Goal: Task Accomplishment & Management: Use online tool/utility

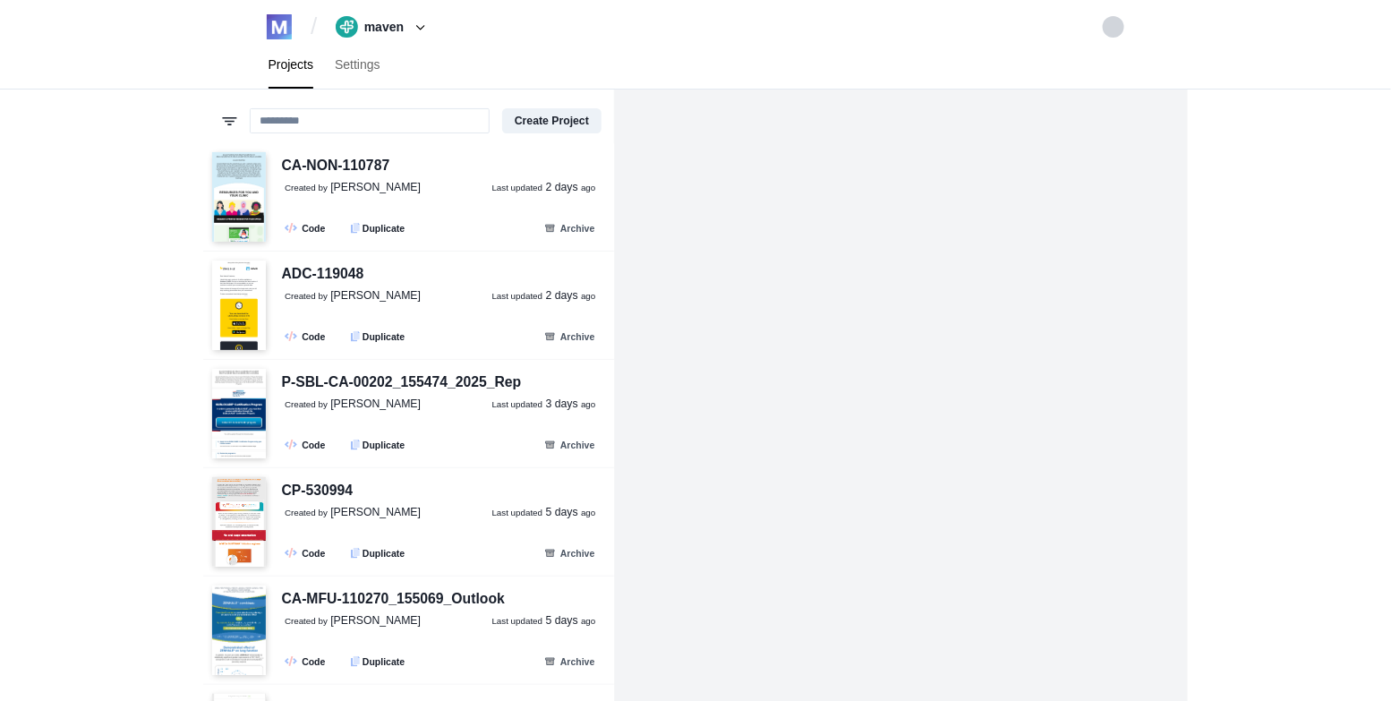
click at [176, 366] on div "/ maven maven-testing maven-tech-challenge maha-tech-challenge koki-tech-challe…" at bounding box center [695, 350] width 1391 height 701
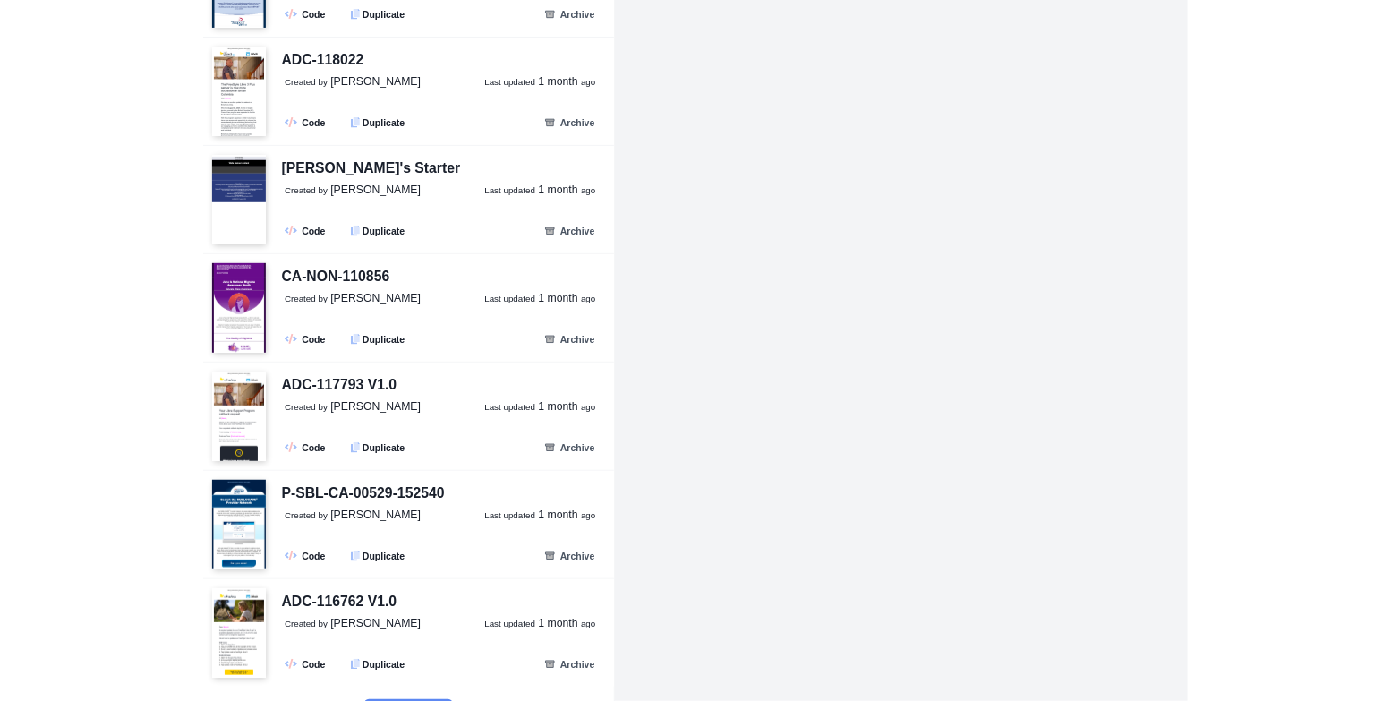
scroll to position [2751, 0]
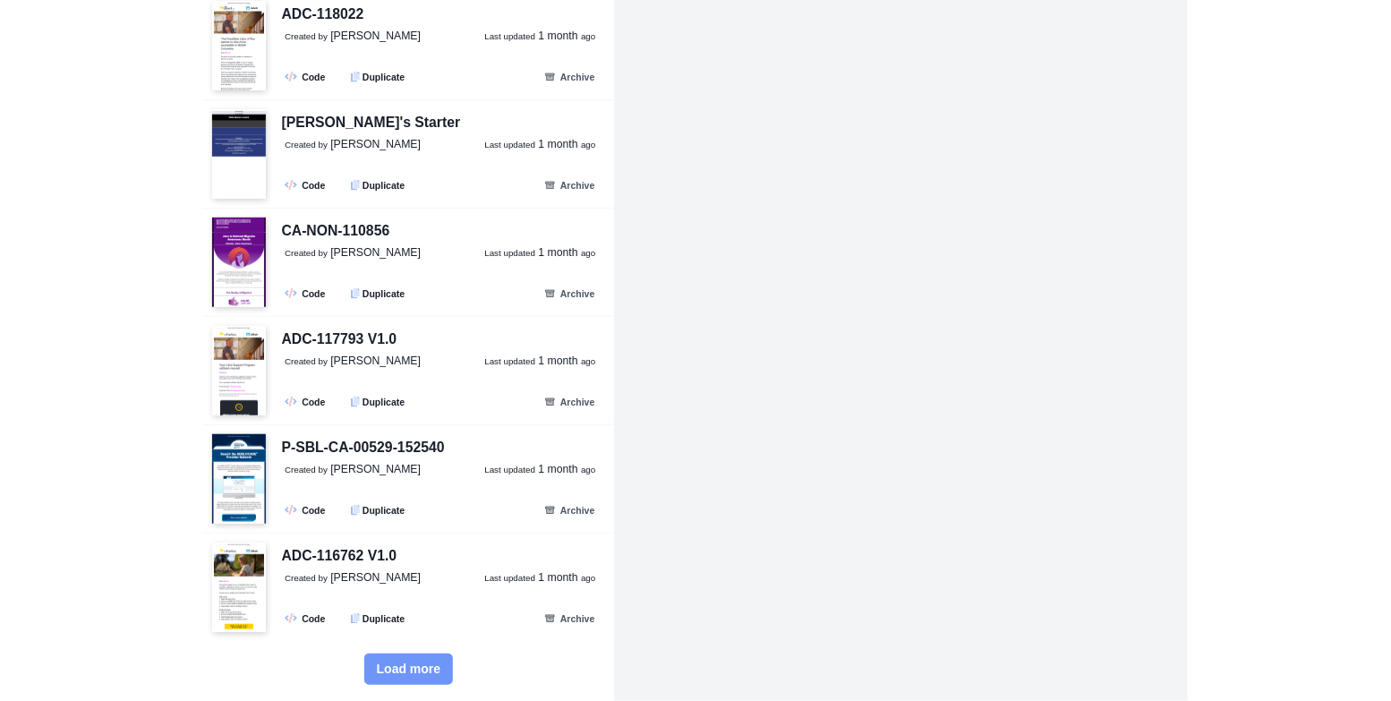
click at [408, 670] on span "Load more" at bounding box center [409, 669] width 64 height 15
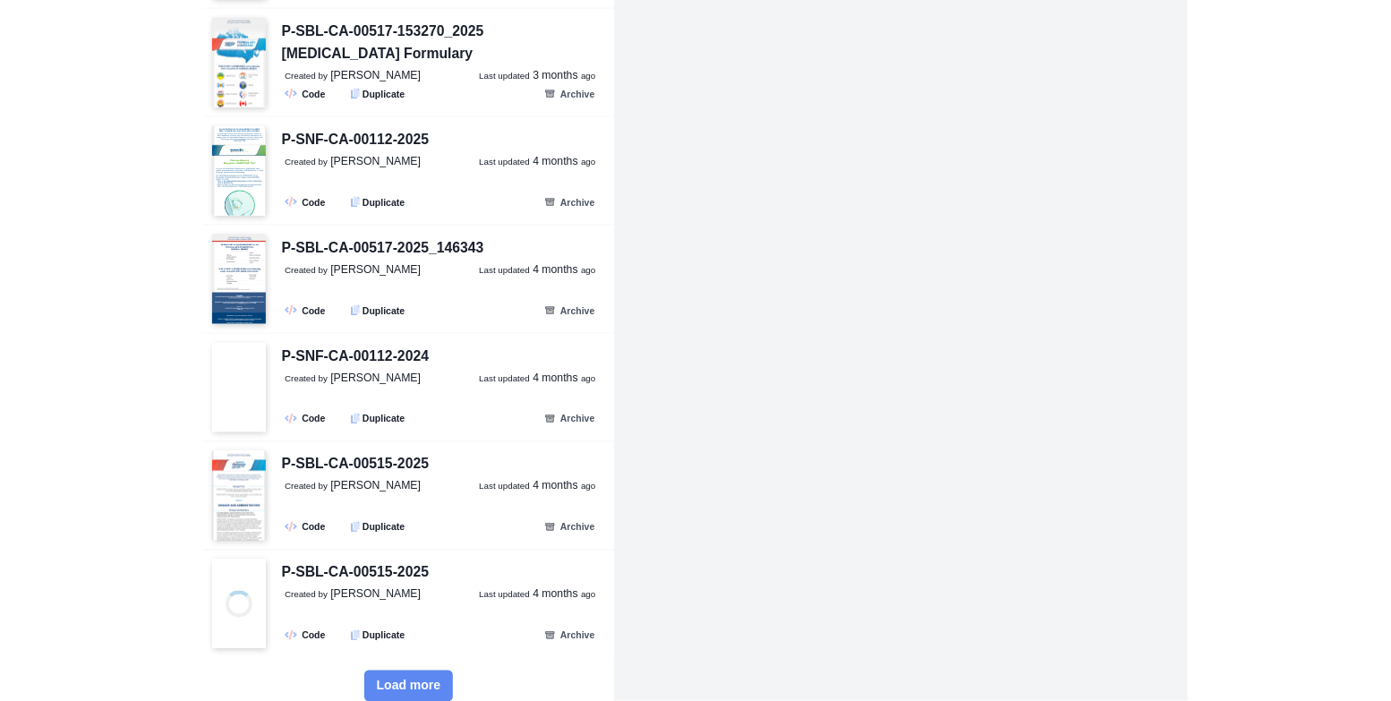
scroll to position [6000, 0]
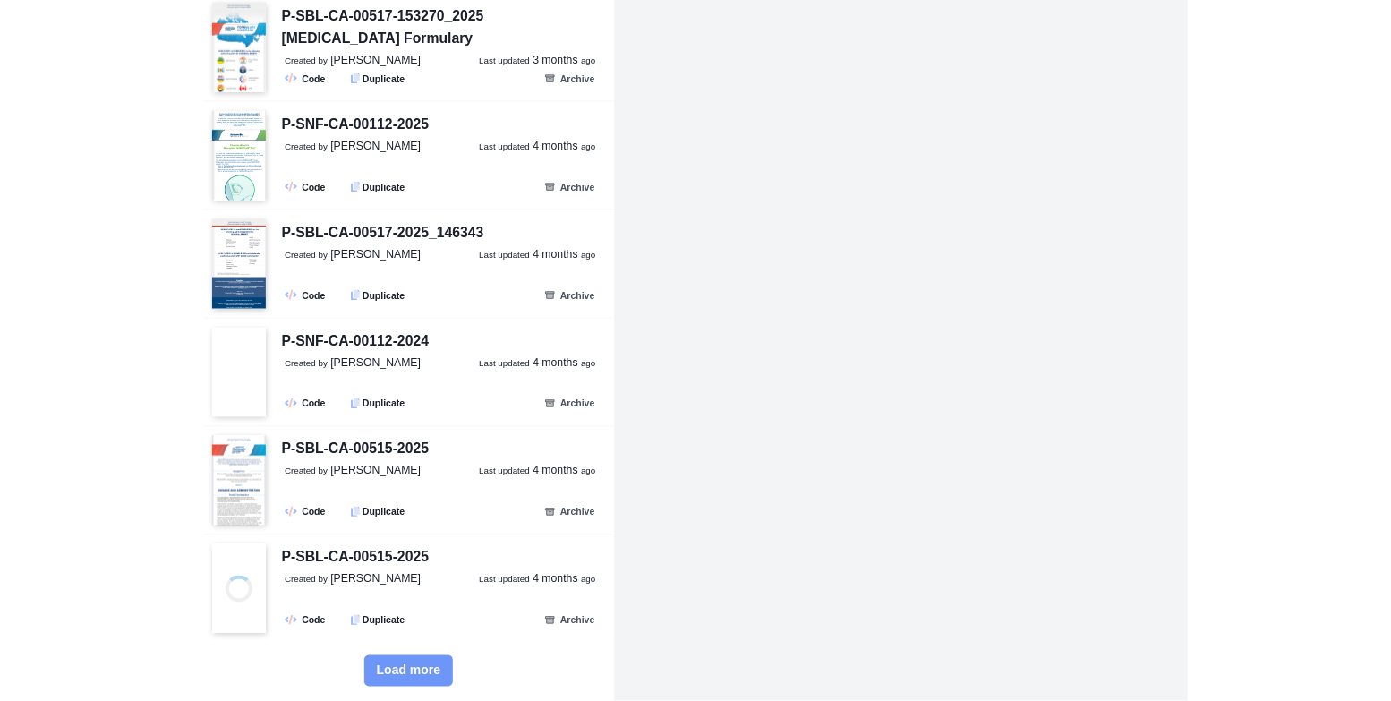
click at [417, 679] on button "Load more" at bounding box center [409, 670] width 90 height 31
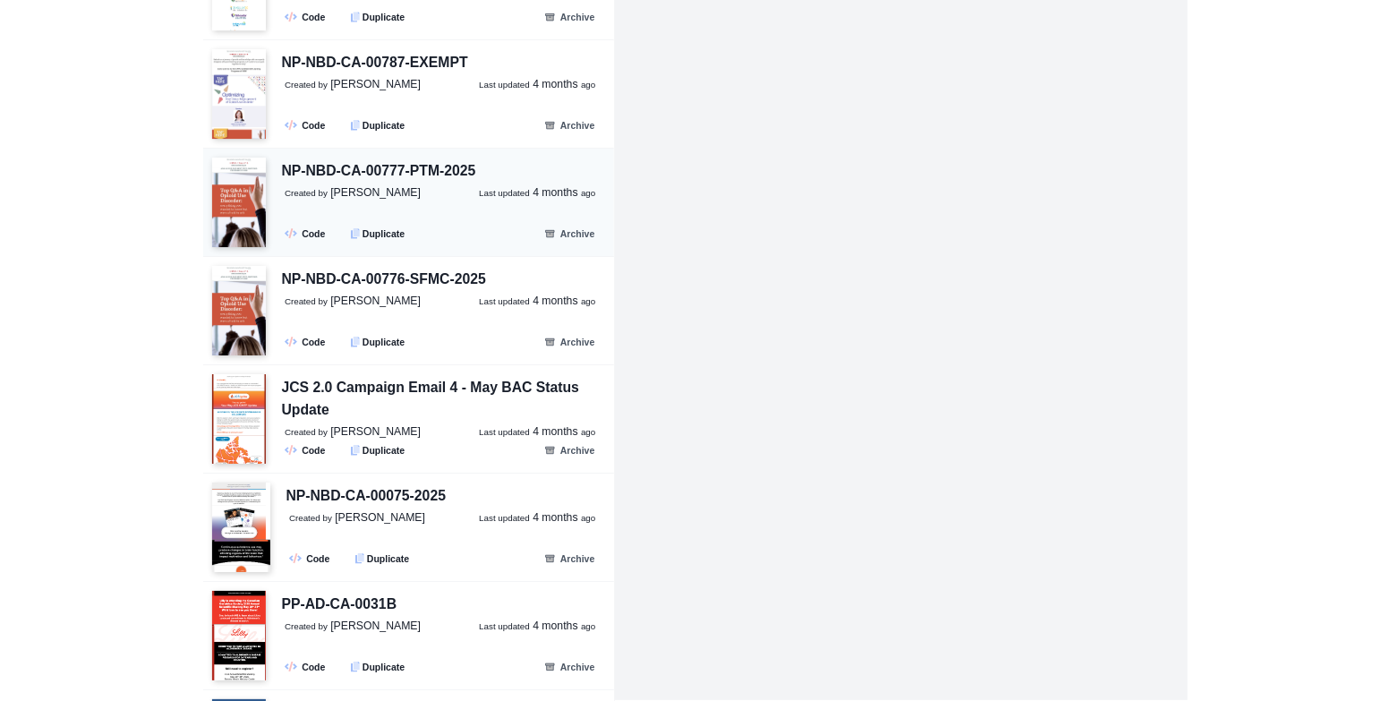
scroll to position [7288, 0]
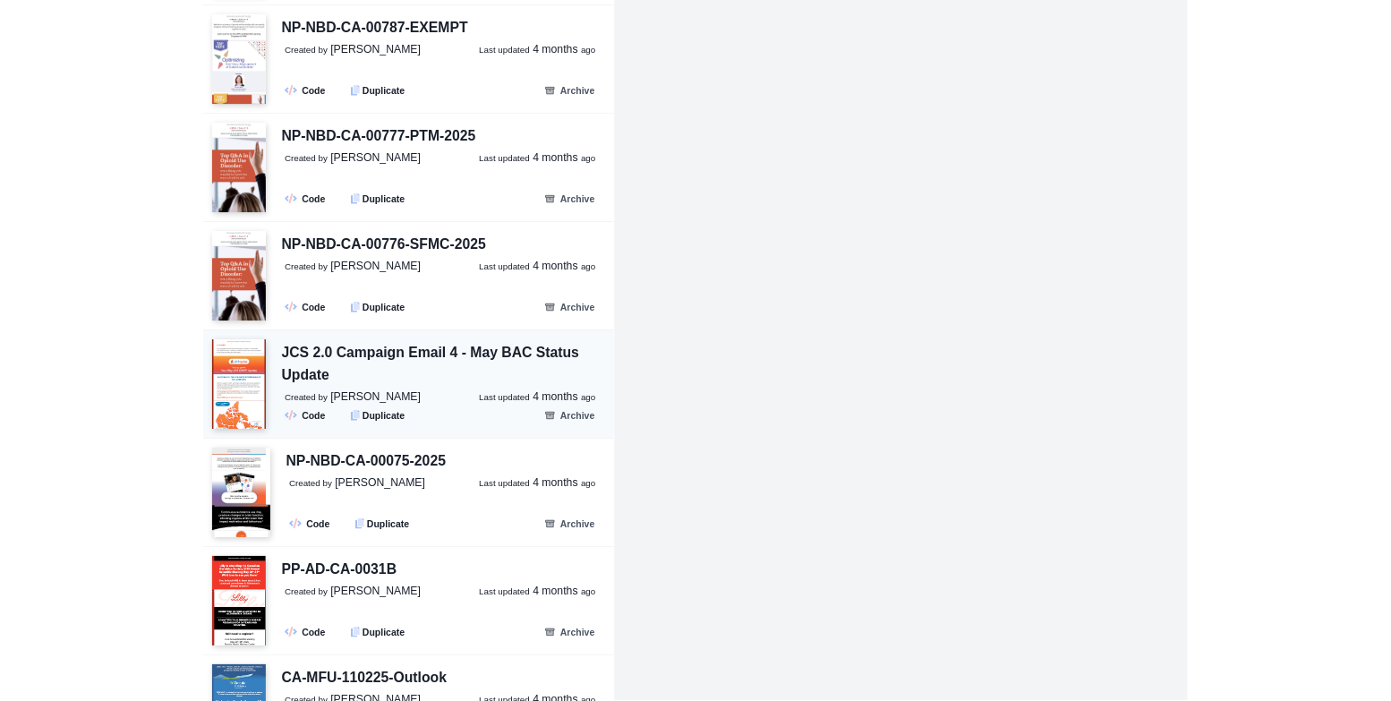
click at [433, 365] on div "JCS 2.0 Campaign Email 4 - May BAC Status Update" at bounding box center [444, 364] width 324 height 44
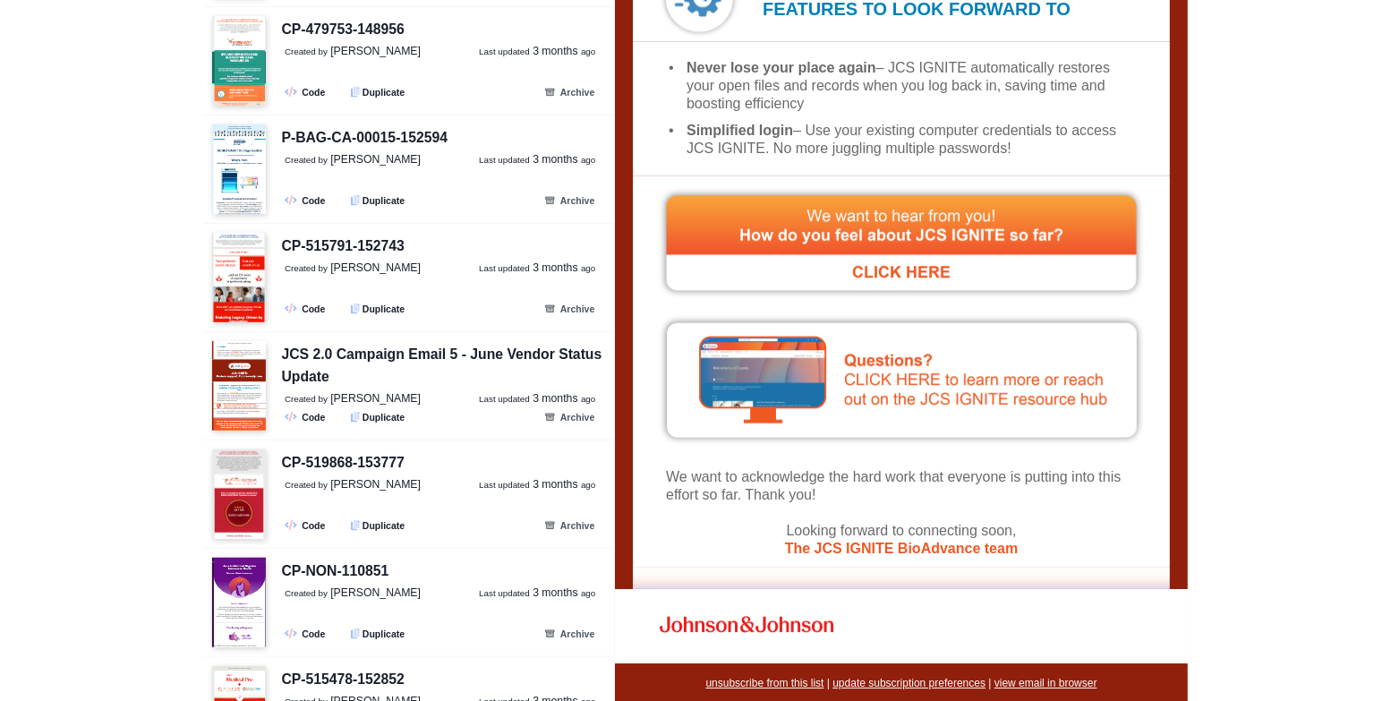
scroll to position [1380, 0]
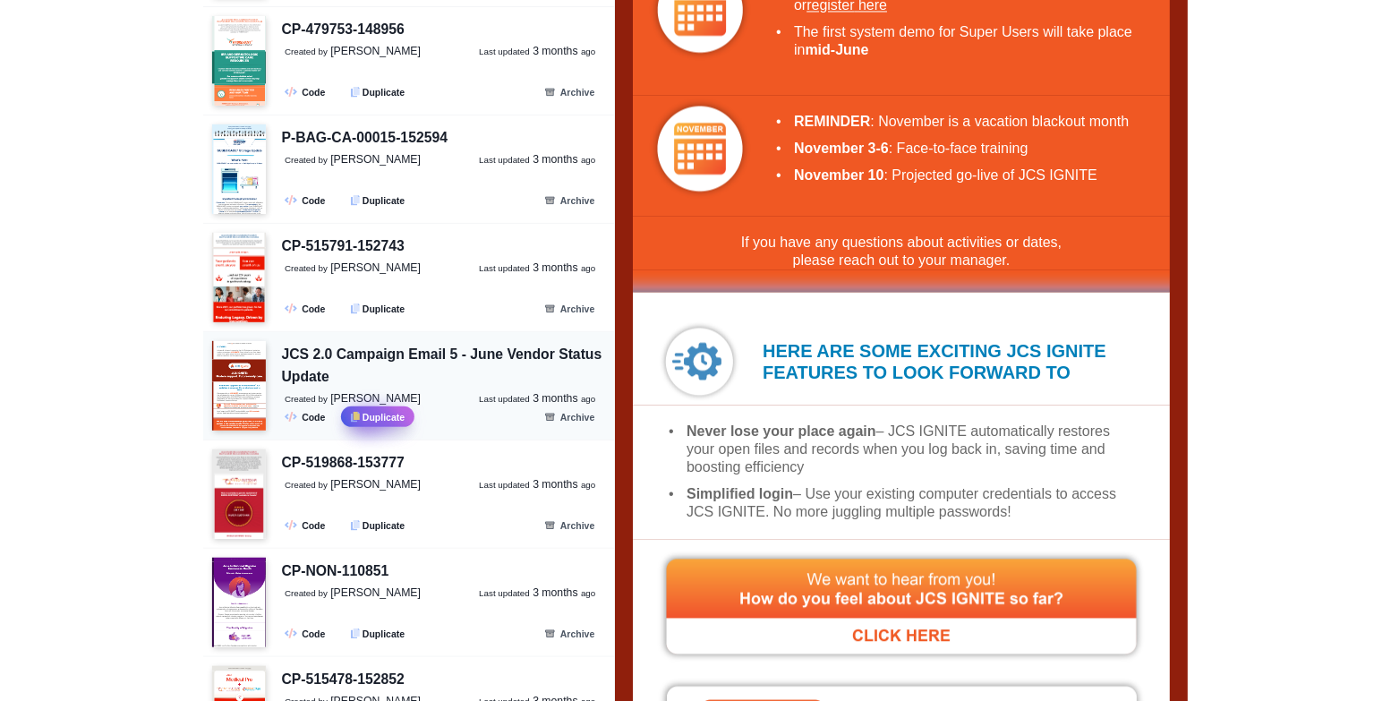
click at [383, 414] on button ".fa-secondary{opacity:.4} Duplicate" at bounding box center [377, 416] width 73 height 21
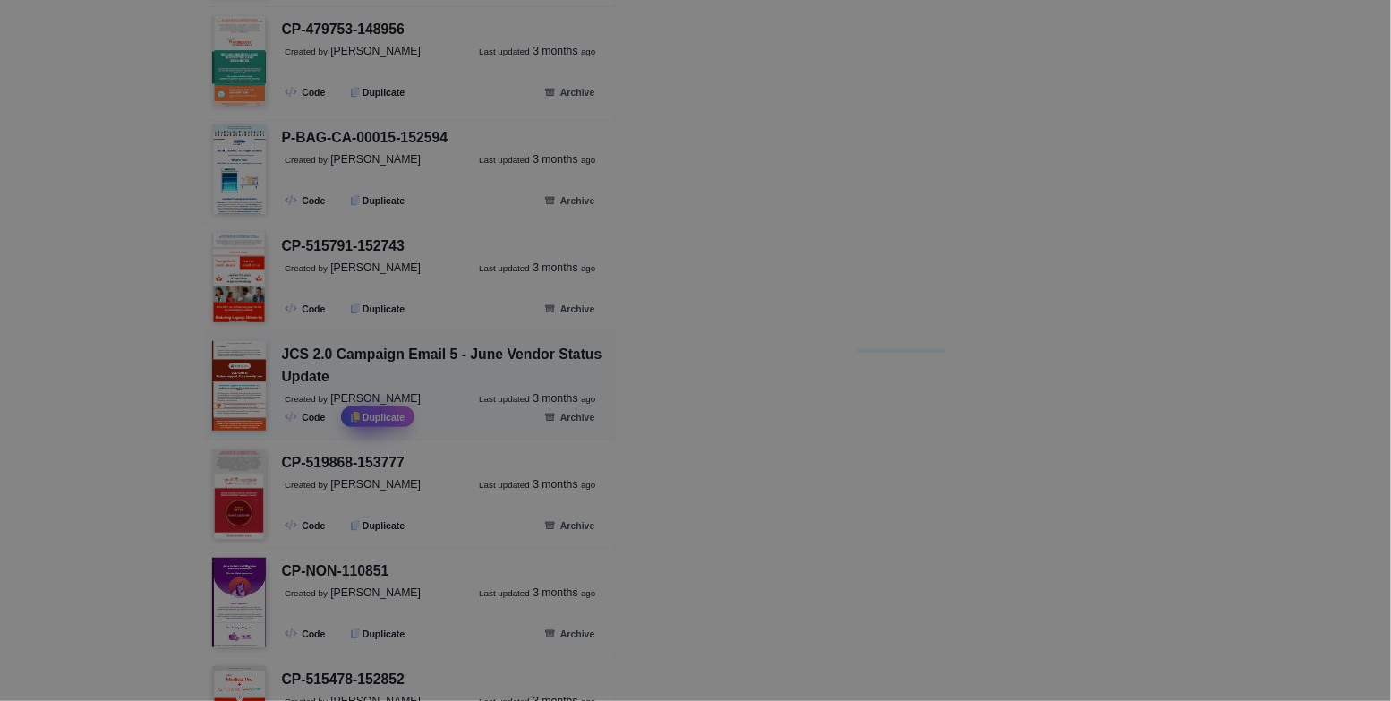
scroll to position [7286, 0]
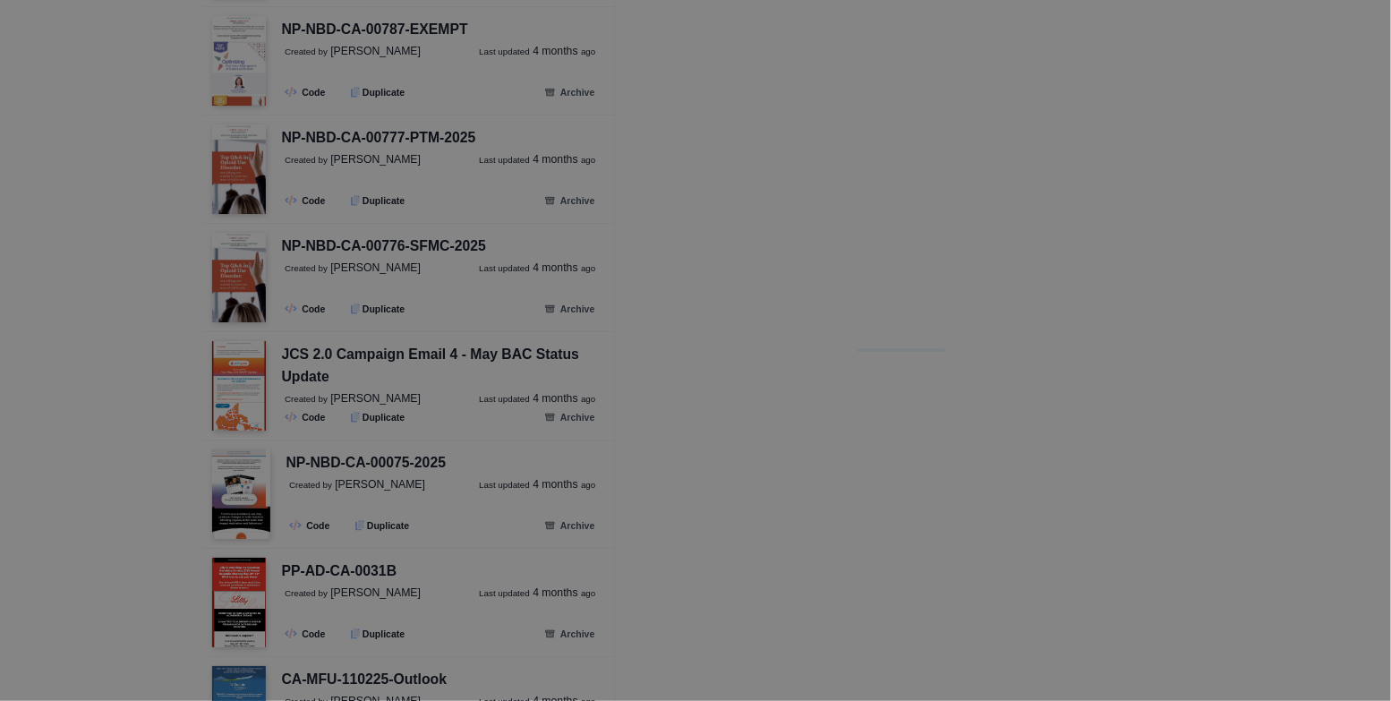
select select "*****"
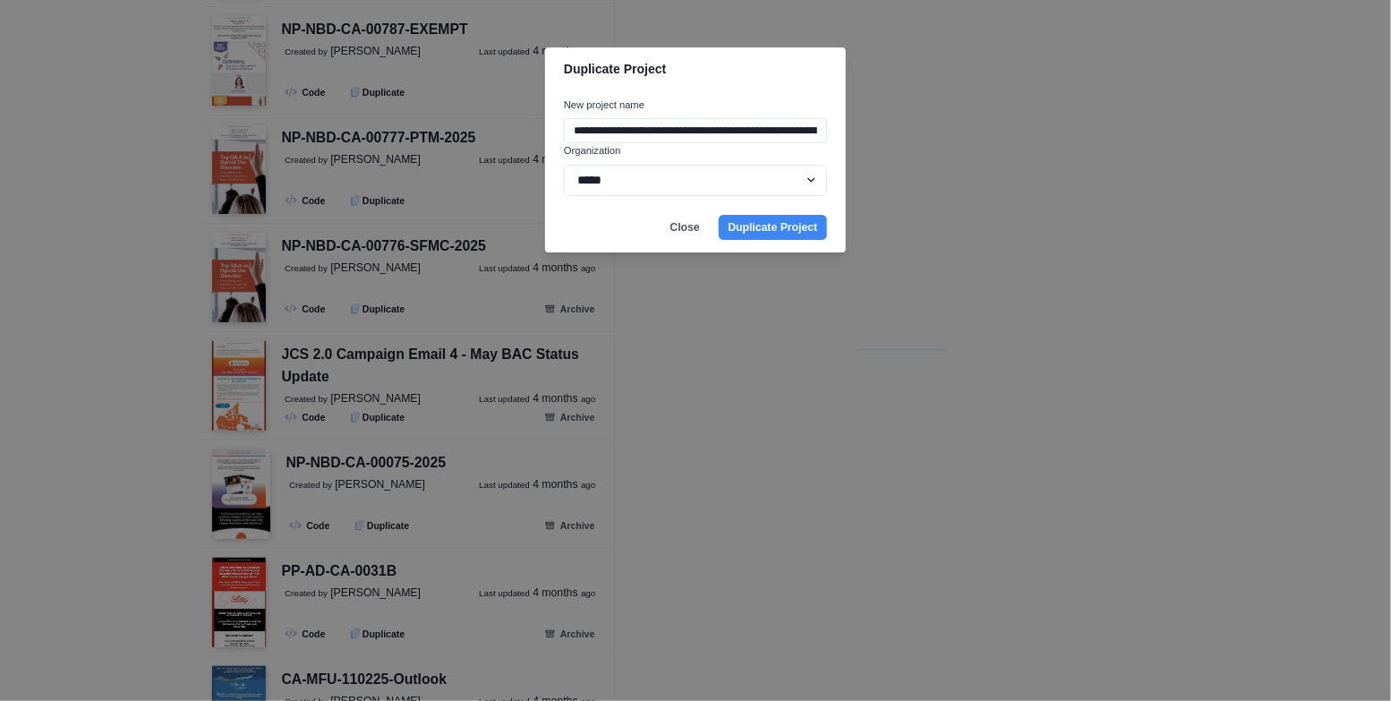
scroll to position [0, 88]
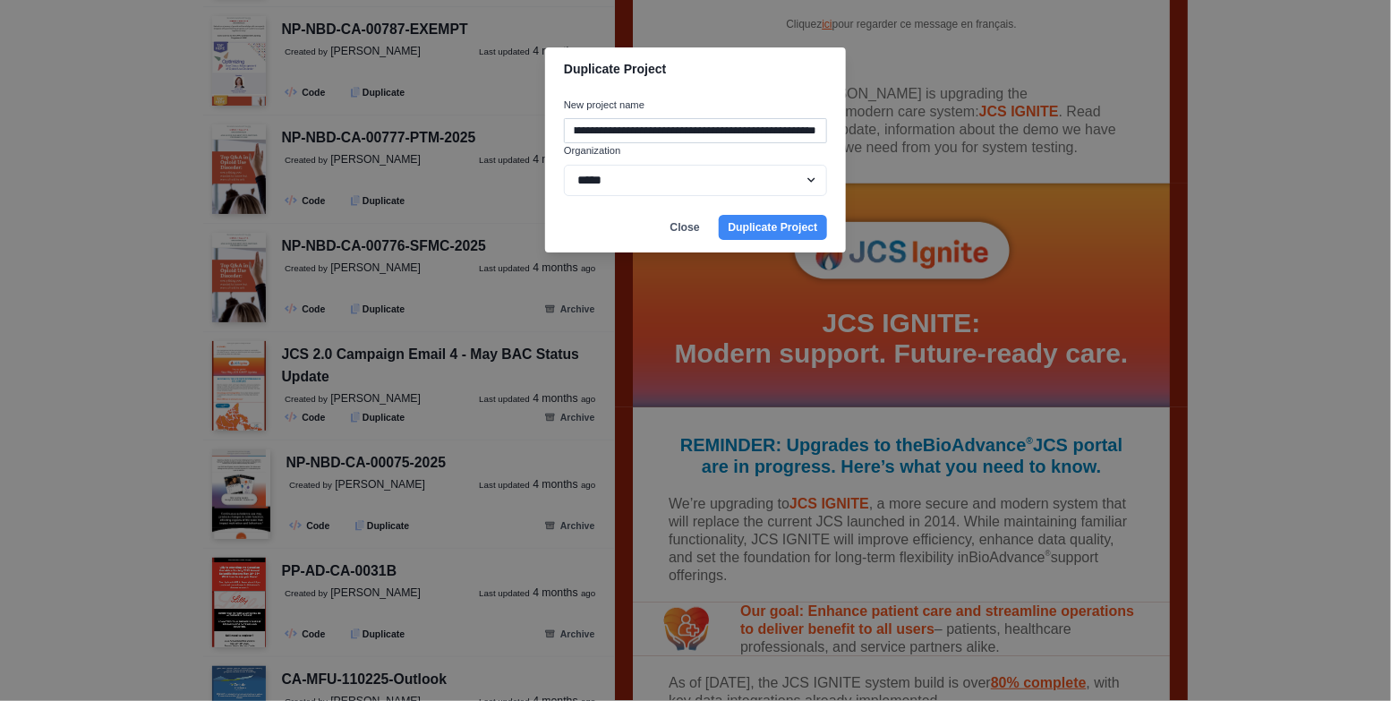
click at [613, 125] on input "**********" at bounding box center [695, 130] width 263 height 25
paste input
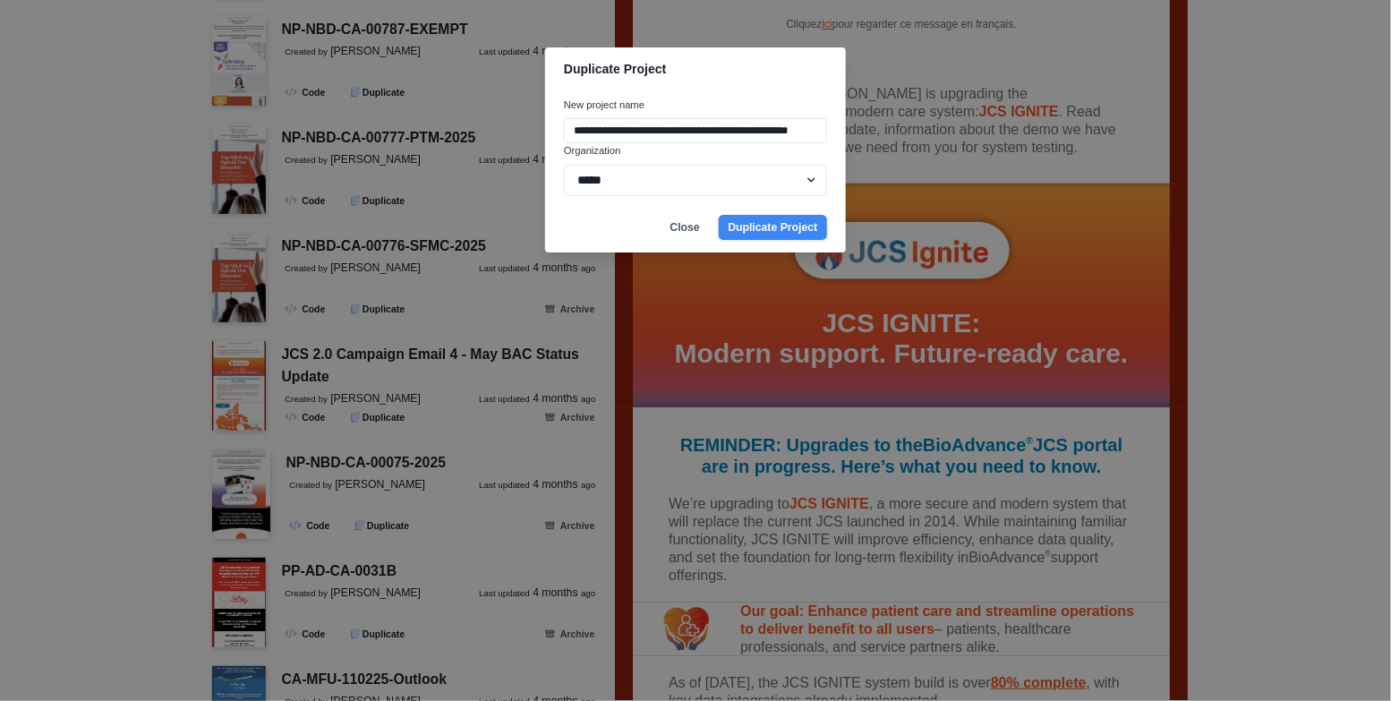
type input "**********"
click at [751, 227] on button "Duplicate Project" at bounding box center [773, 227] width 108 height 25
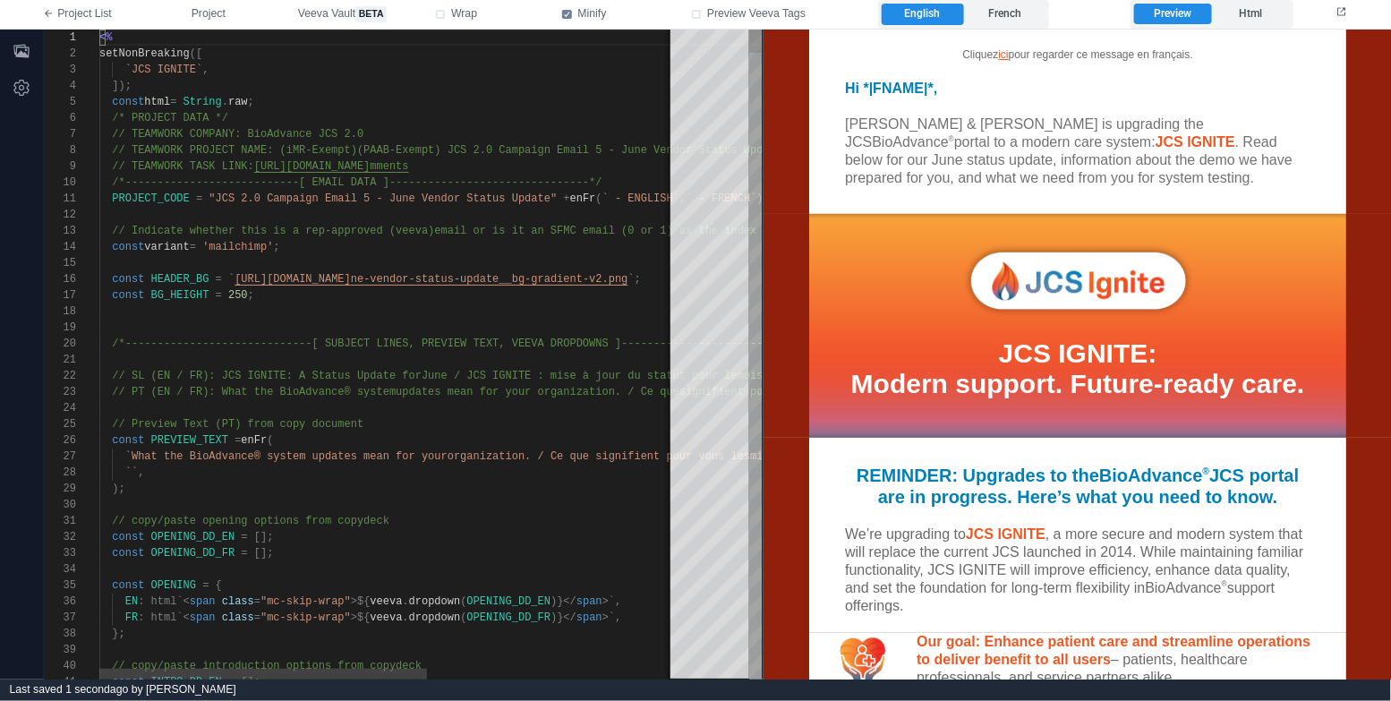
click at [216, 201] on div "1 2 3 4 5 6 7 8 9 10 11 12 13 14 15 16 17 18 19 20 21 22 23 24 25 26 27 28 29 3…" at bounding box center [403, 355] width 718 height 650
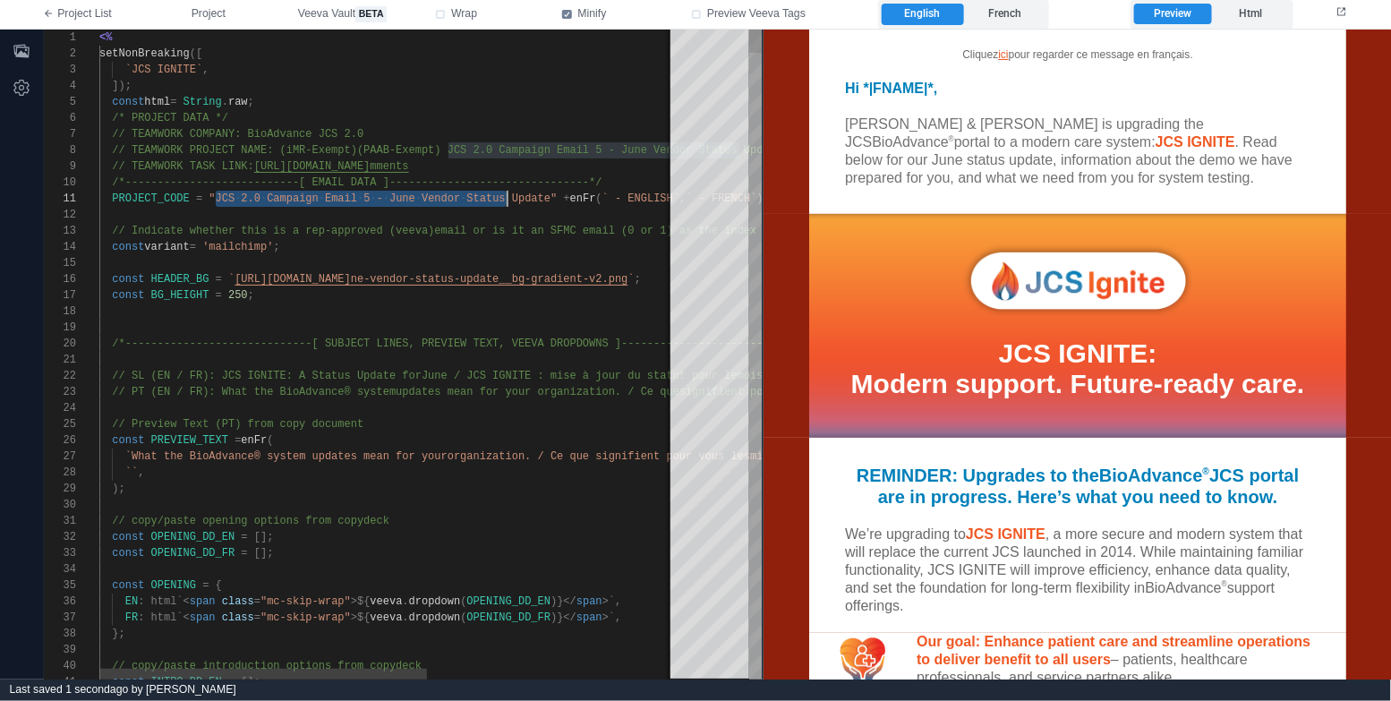
scroll to position [0, 452]
paste textarea "Editor content;Press Alt+F1 for Accessibility Options."
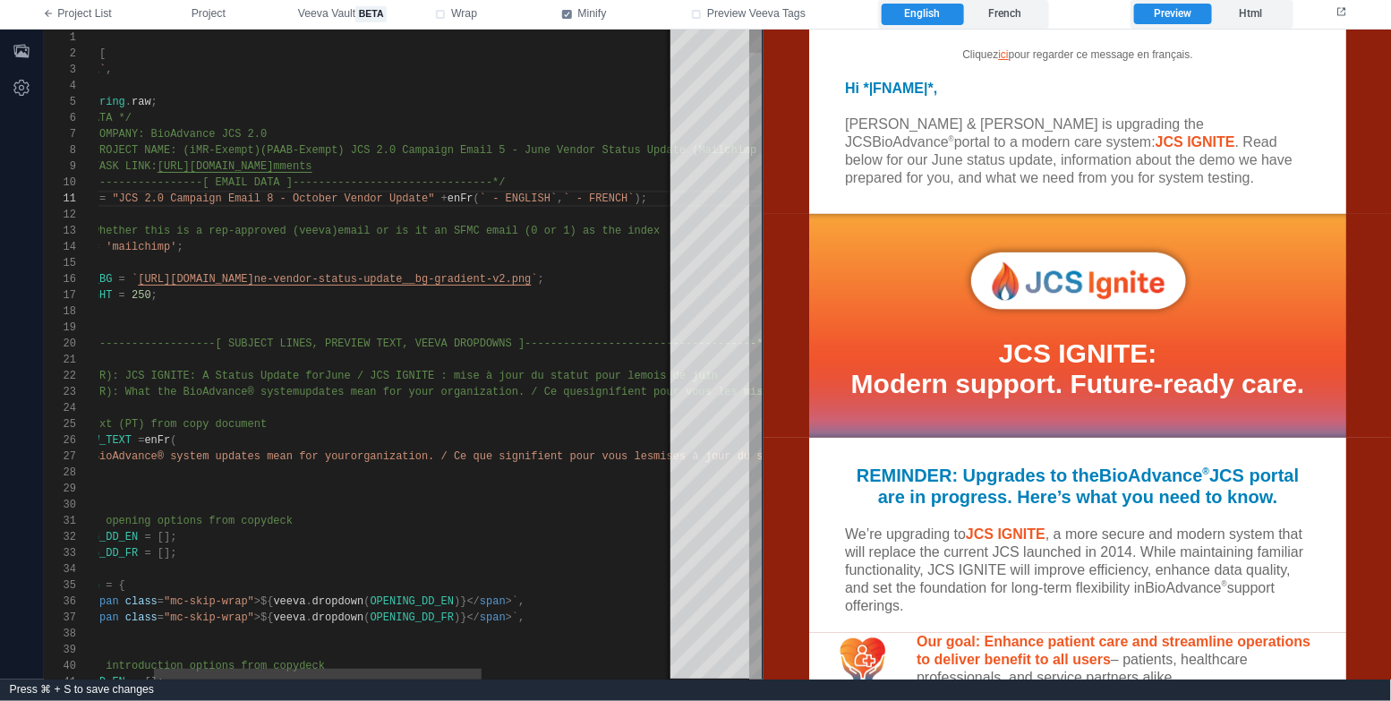
scroll to position [0, 13]
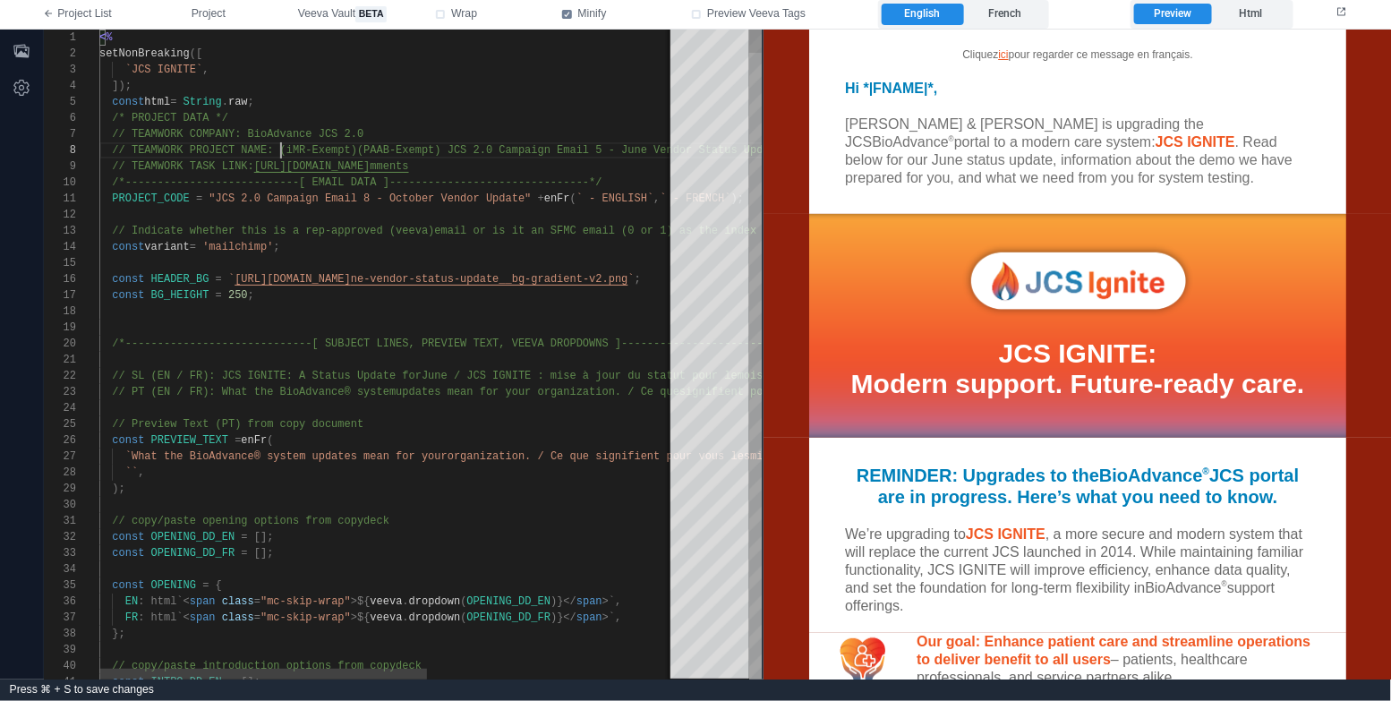
drag, startPoint x: 280, startPoint y: 148, endPoint x: 280, endPoint y: 169, distance: 21.5
click at [280, 149] on div "1 2 3 4 5 6 7 8 9 10 11 12 13 14 15 16 17 18 19 20 21 22 23 24 25 26 27 28 29 3…" at bounding box center [403, 355] width 718 height 650
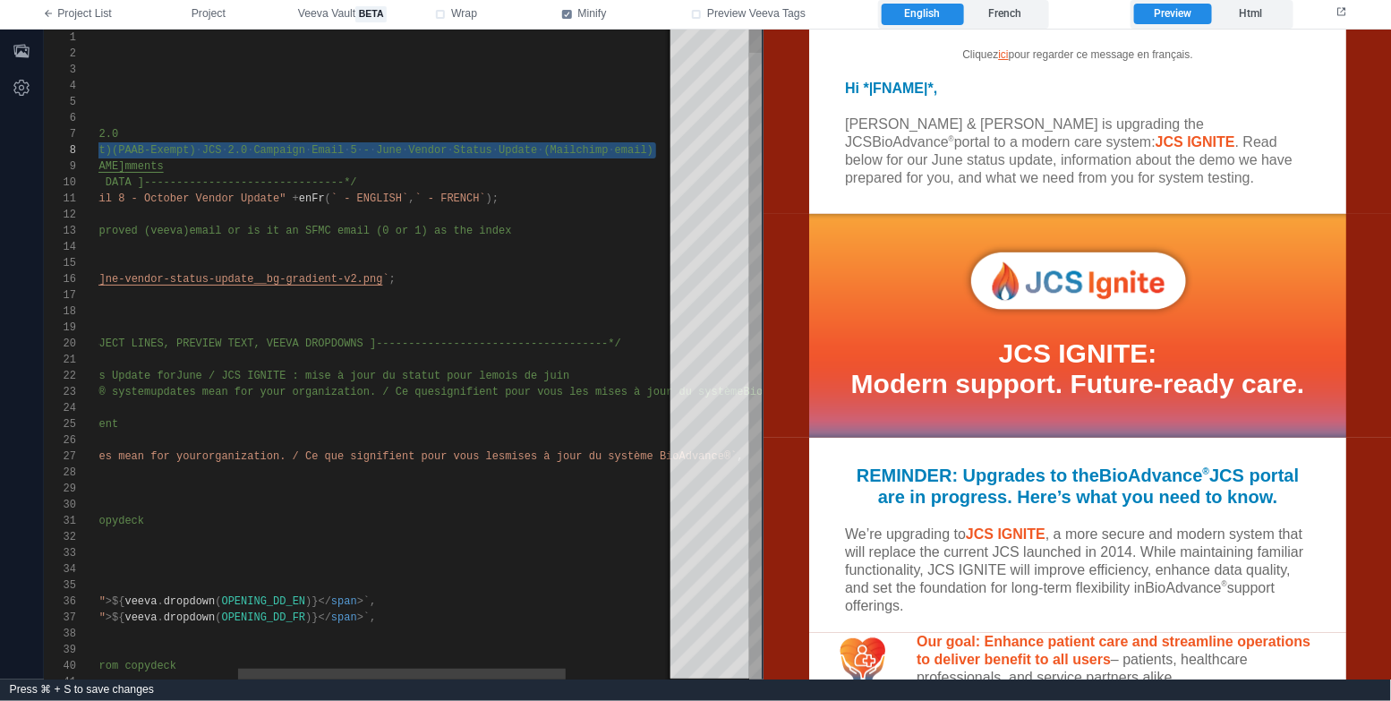
paste textarea "Editor content;Press Alt+F1 for Accessibility Options."
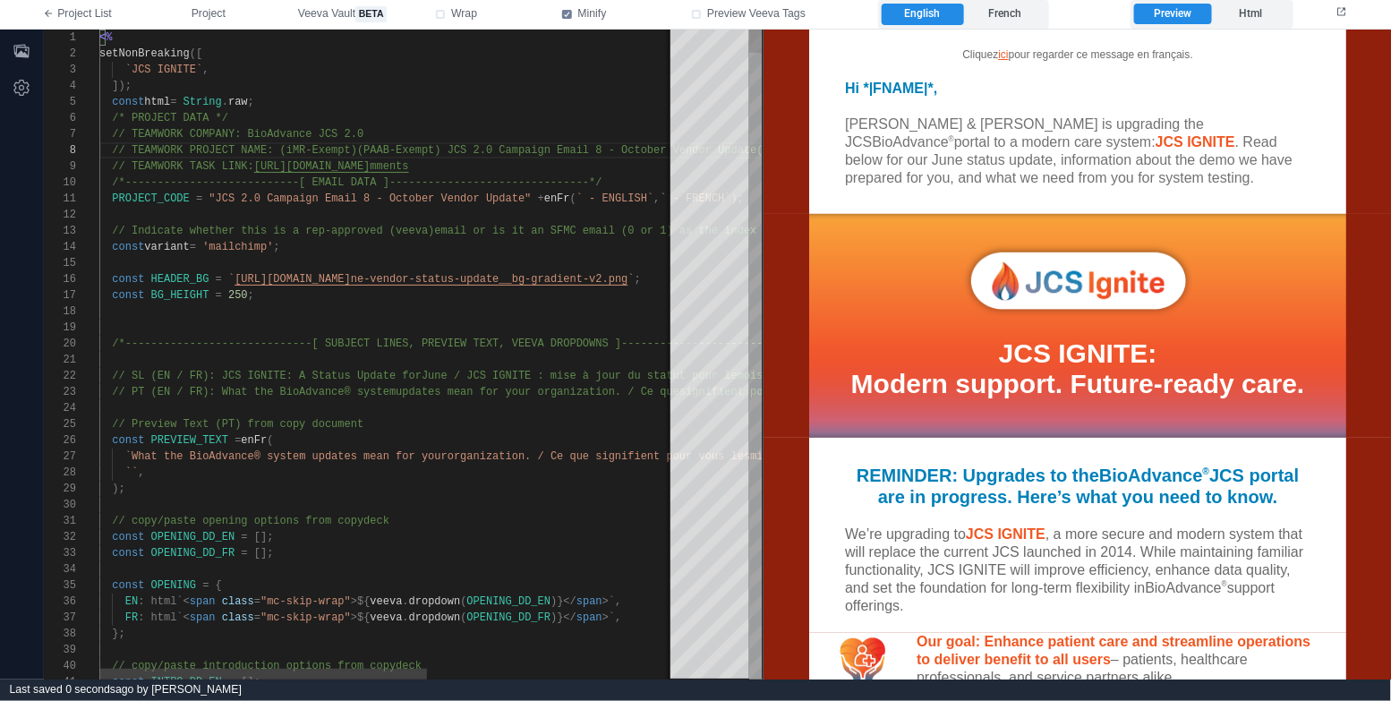
click at [632, 167] on div "// TEAMWORK TASK LINK: [URL][DOMAIN_NAME] mments" at bounding box center [606, 166] width 1015 height 16
paste textarea "Editor content;Press Alt+F1 for Accessibility Options."
type textarea "**********"
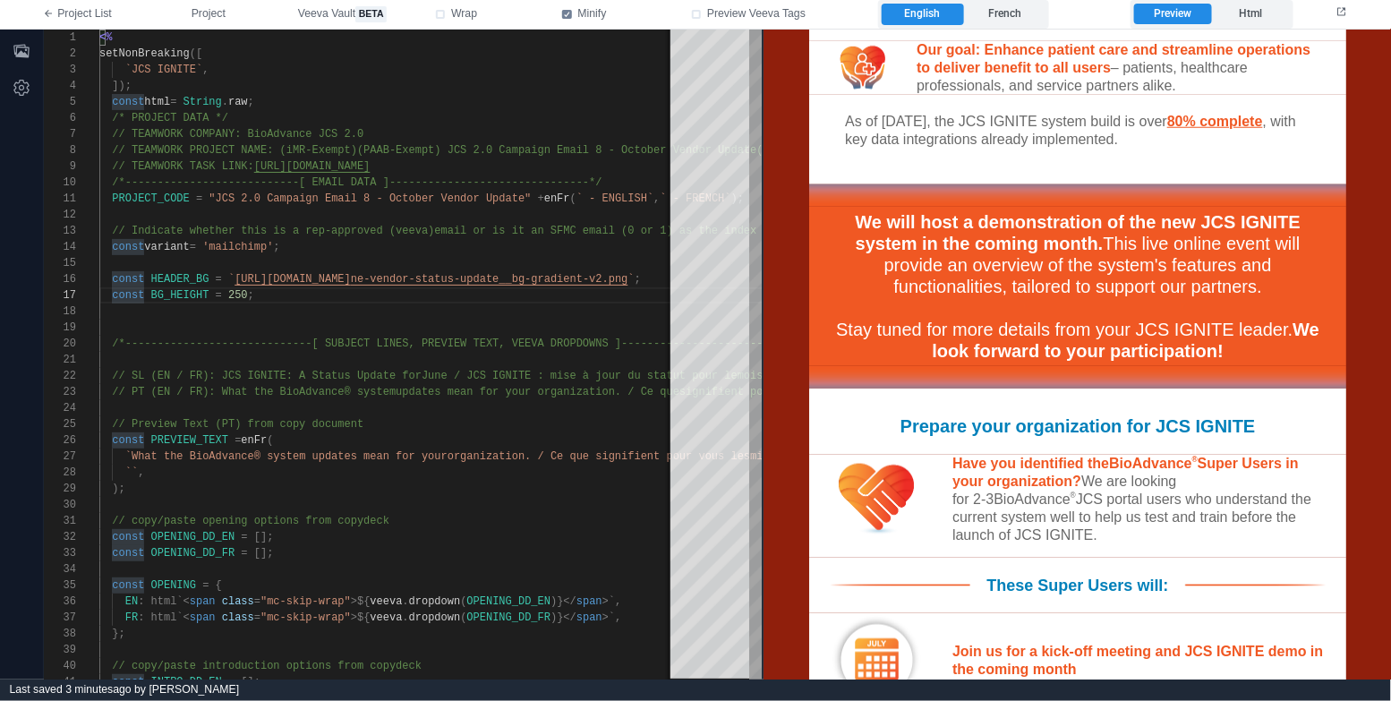
scroll to position [711, 0]
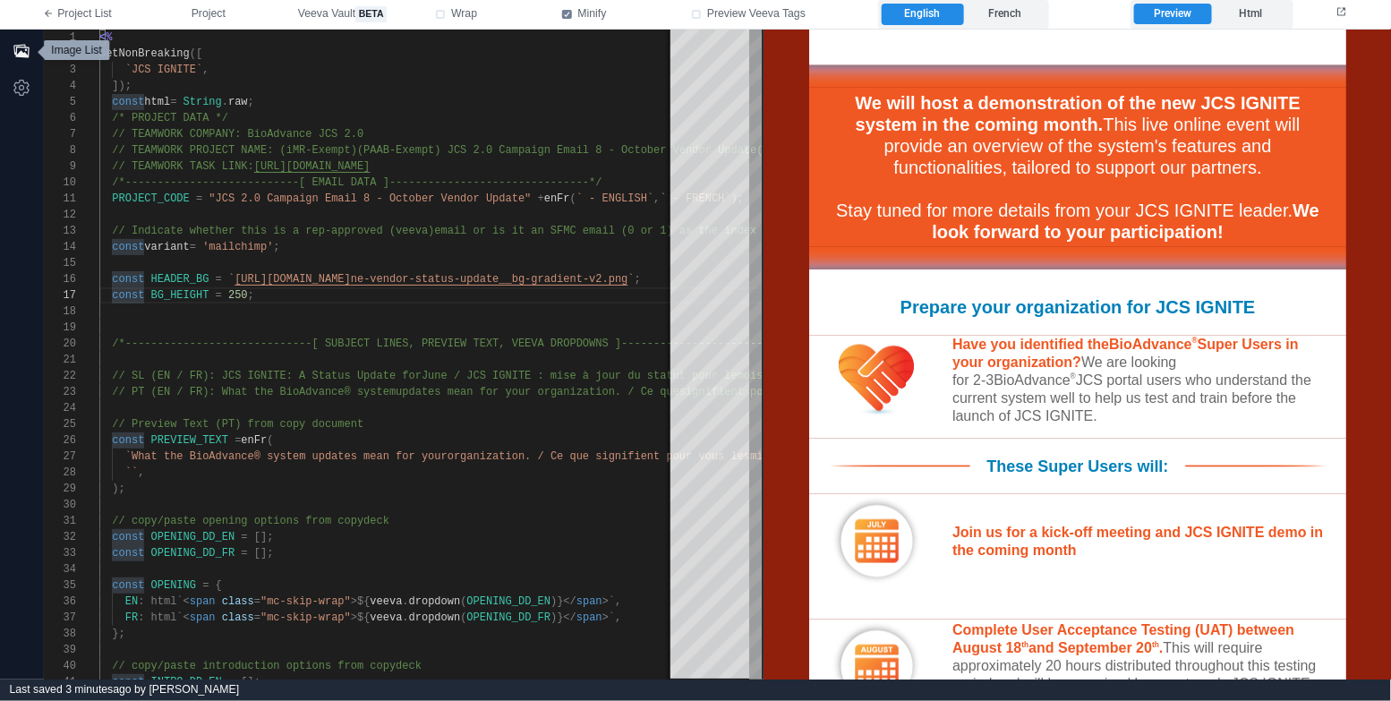
click at [18, 53] on icon "button" at bounding box center [20, 50] width 15 height 13
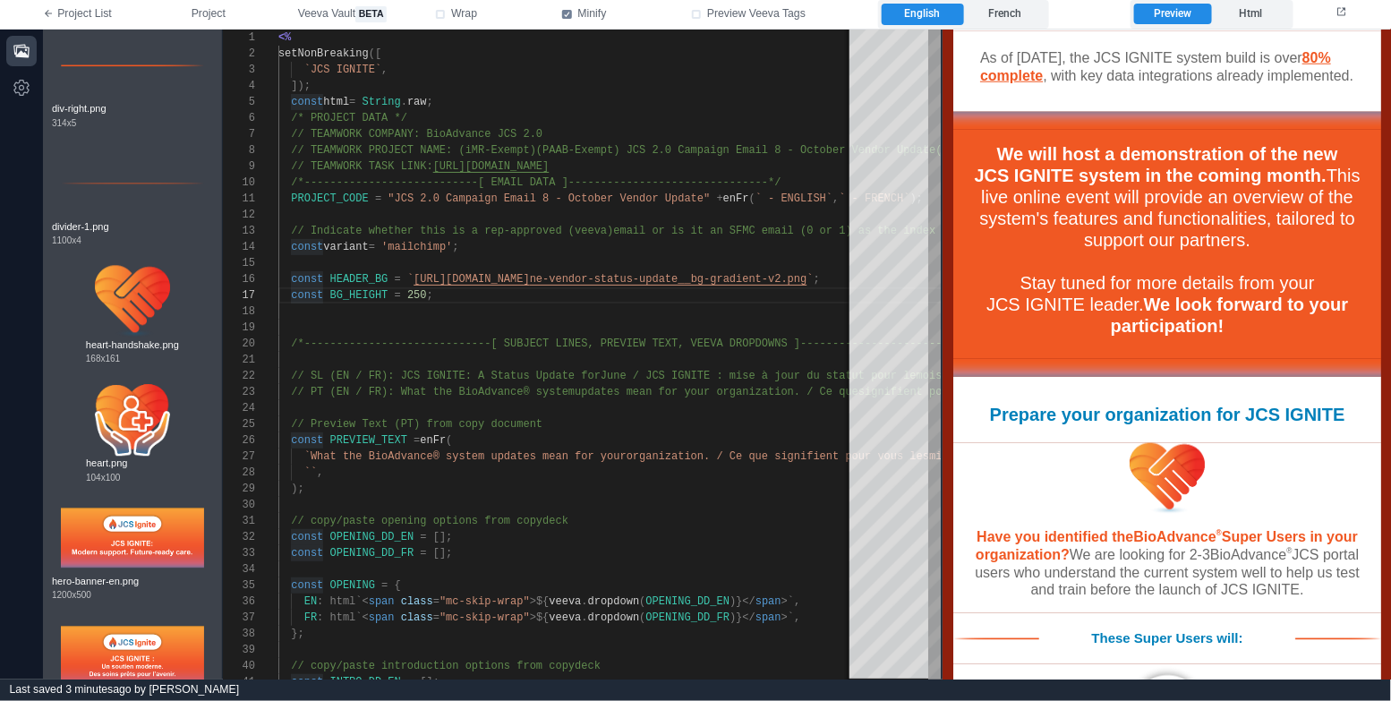
scroll to position [1540, 0]
click at [23, 39] on button "button" at bounding box center [21, 51] width 30 height 30
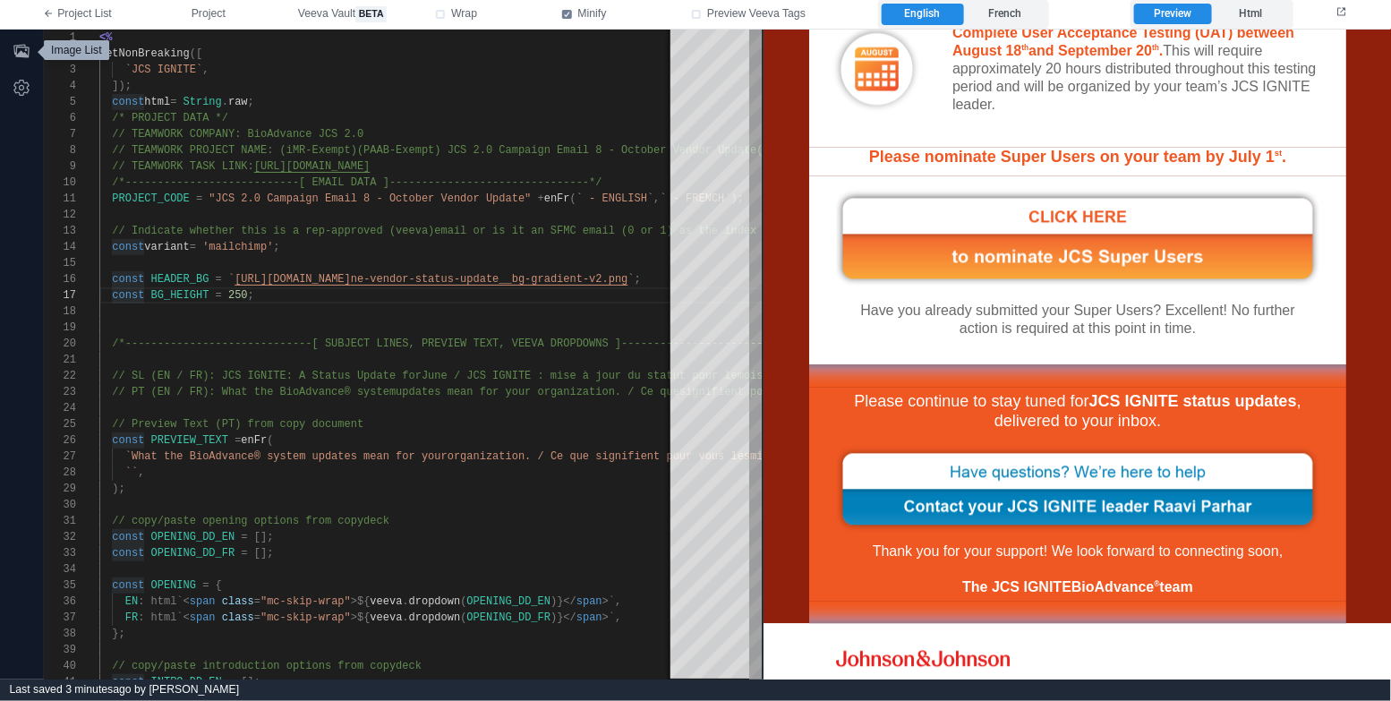
scroll to position [1348, 0]
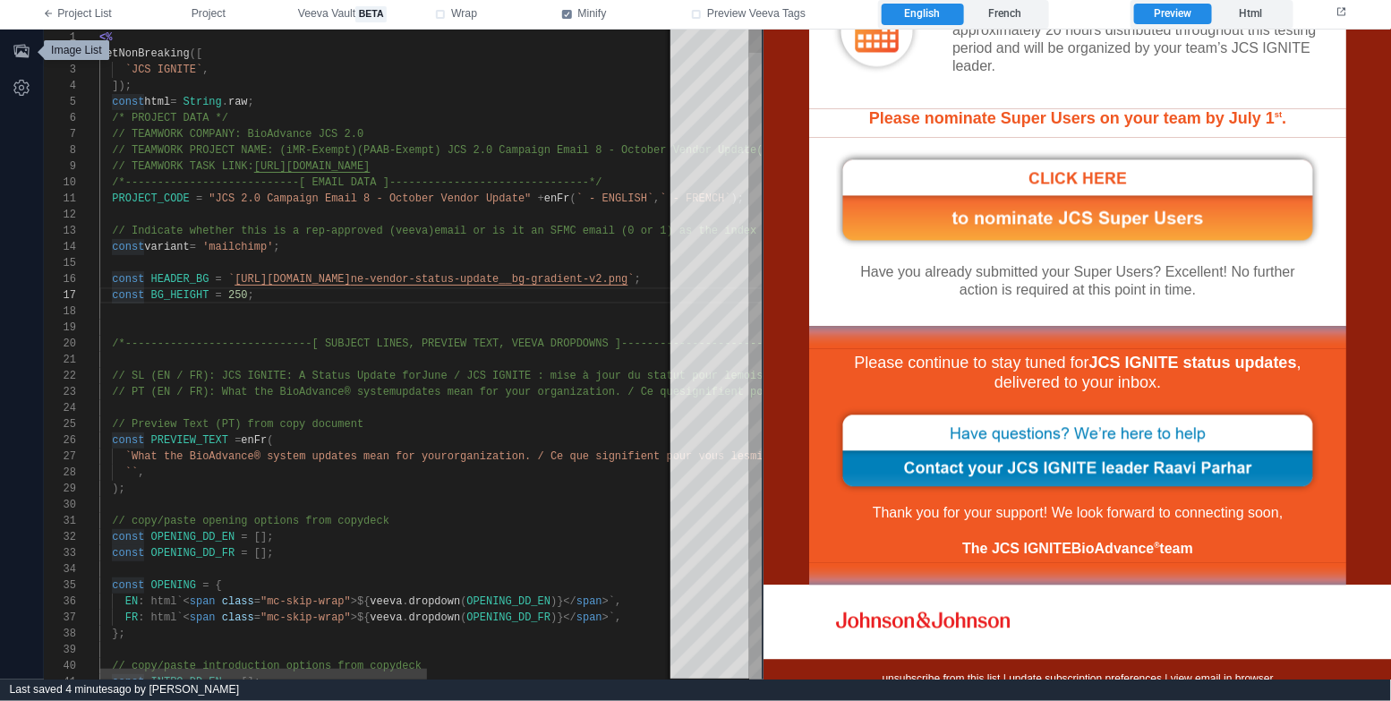
click at [496, 116] on div "/* PROJECT DATA */" at bounding box center [606, 118] width 1015 height 16
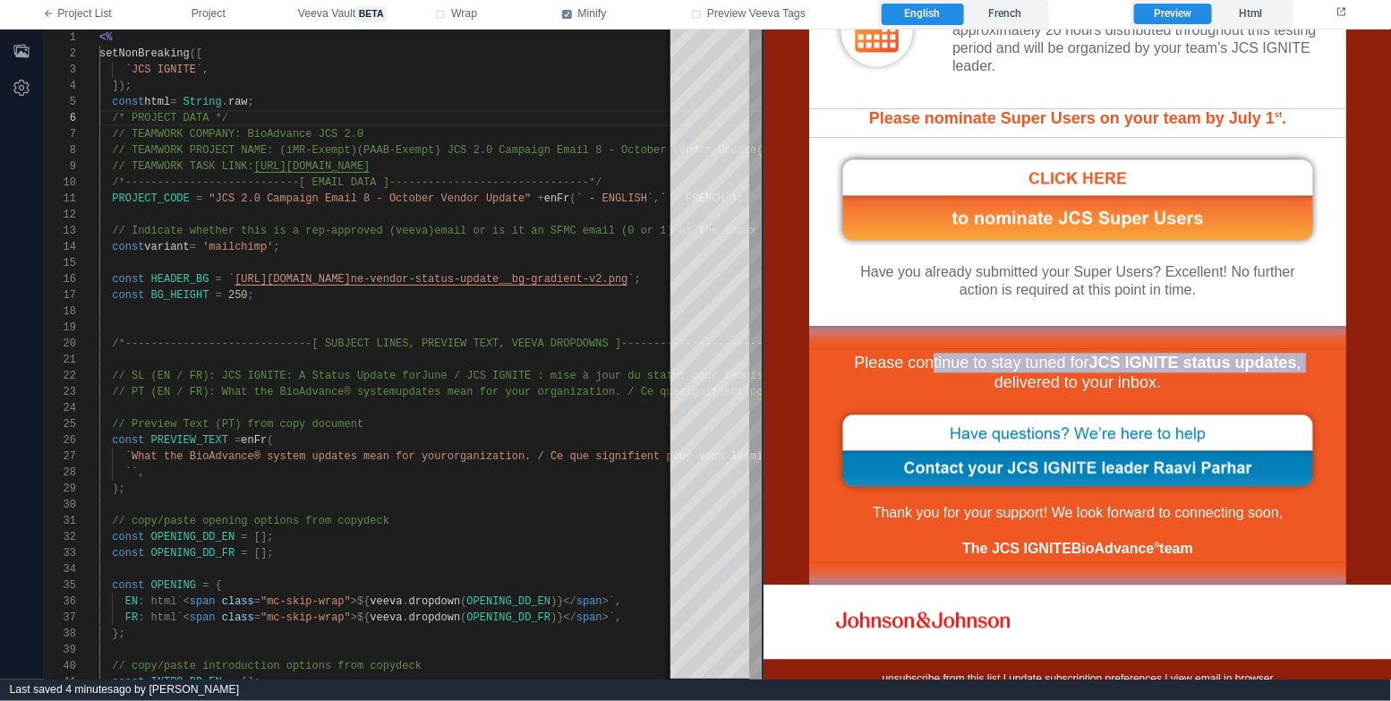
drag, startPoint x: 932, startPoint y: 340, endPoint x: 963, endPoint y: 372, distance: 45.0
click at [963, 372] on div "Please continue to stay tuned for JCS IGNITE status updates , delivered to your…" at bounding box center [1076, 371] width 483 height 39
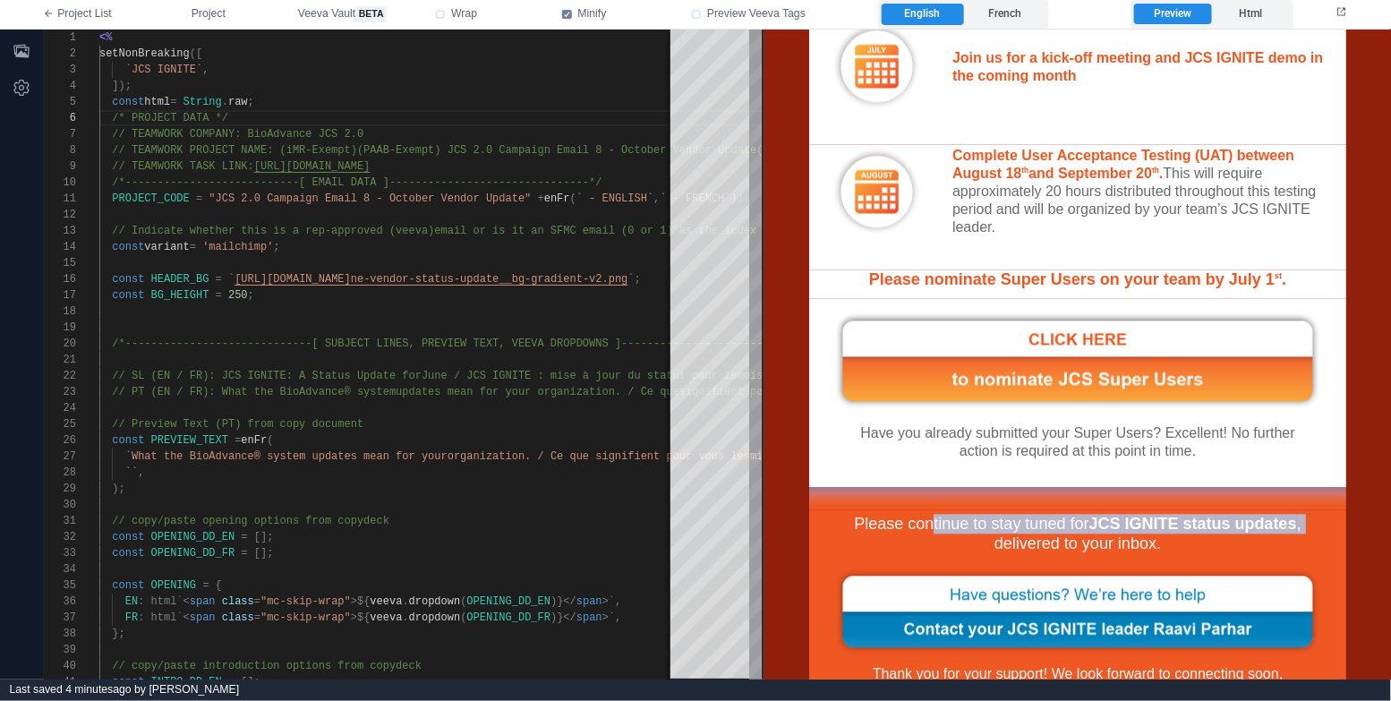
scroll to position [1321, 0]
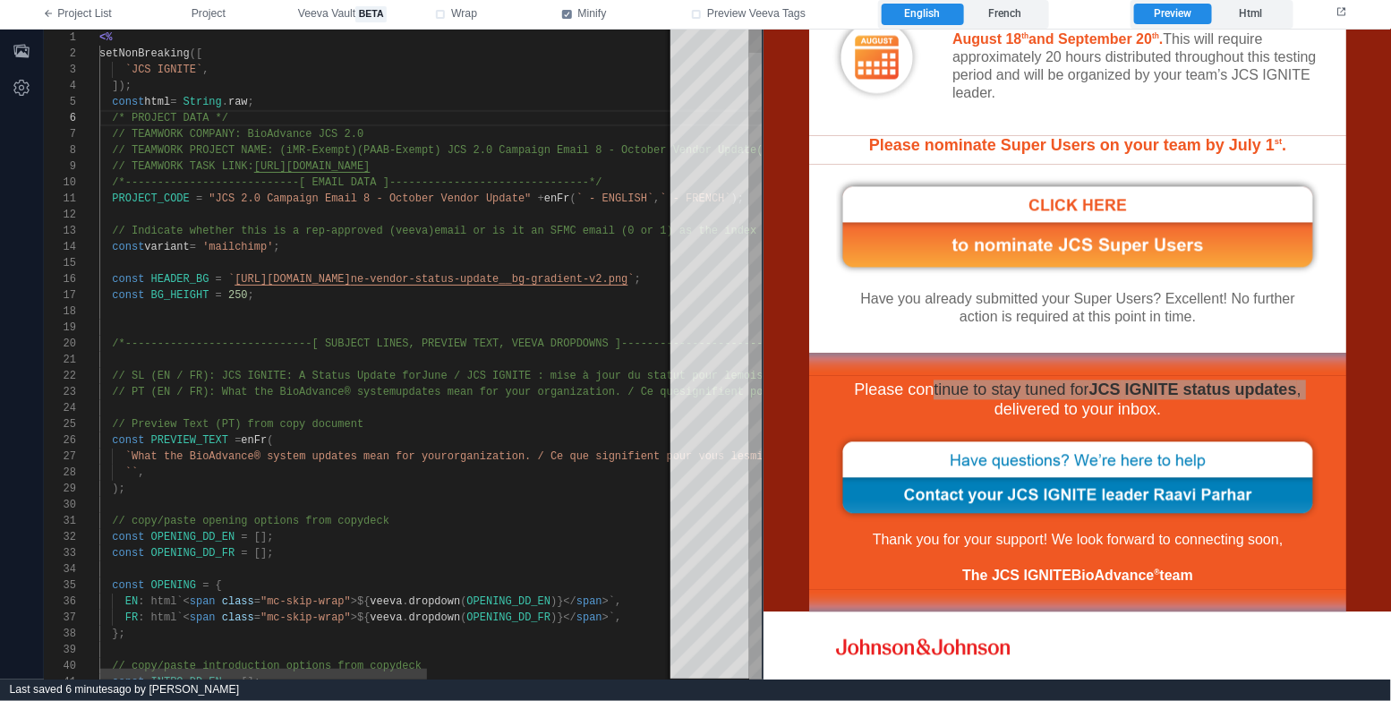
click at [227, 366] on div at bounding box center [606, 360] width 1015 height 16
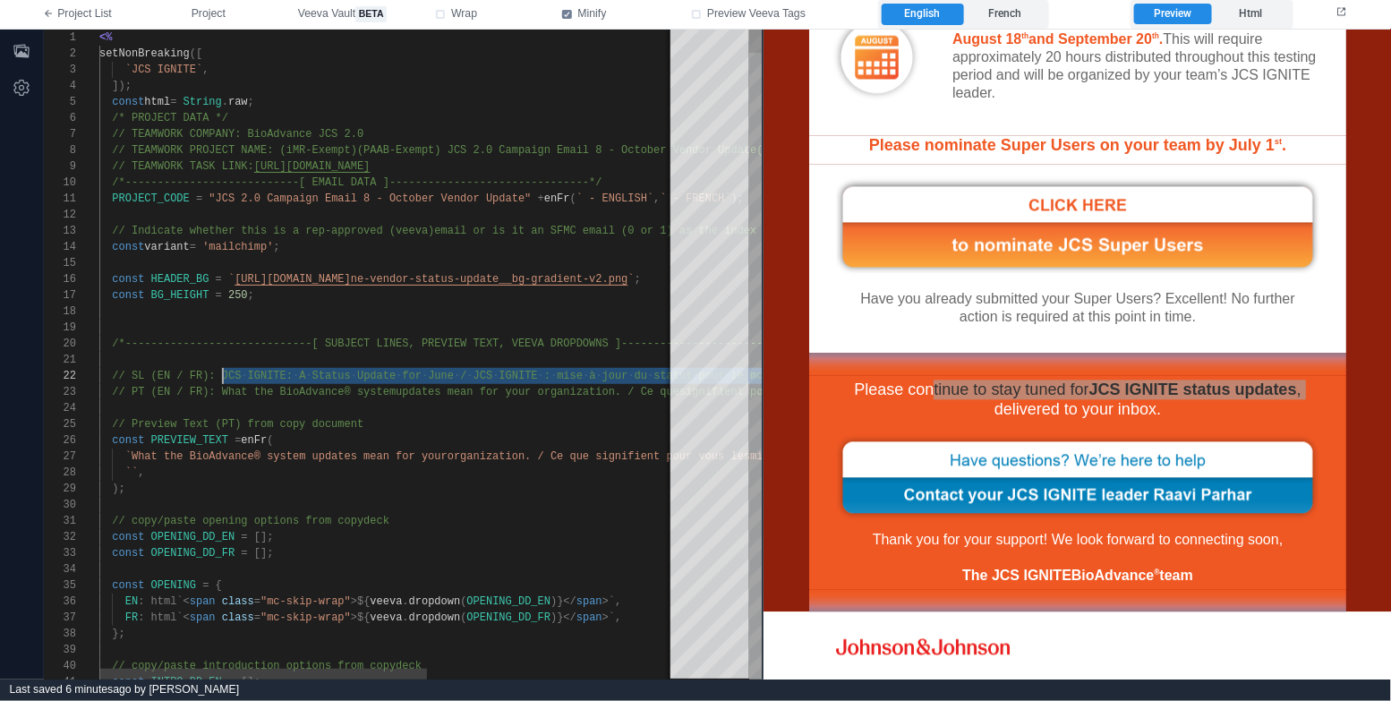
paste textarea "**********"
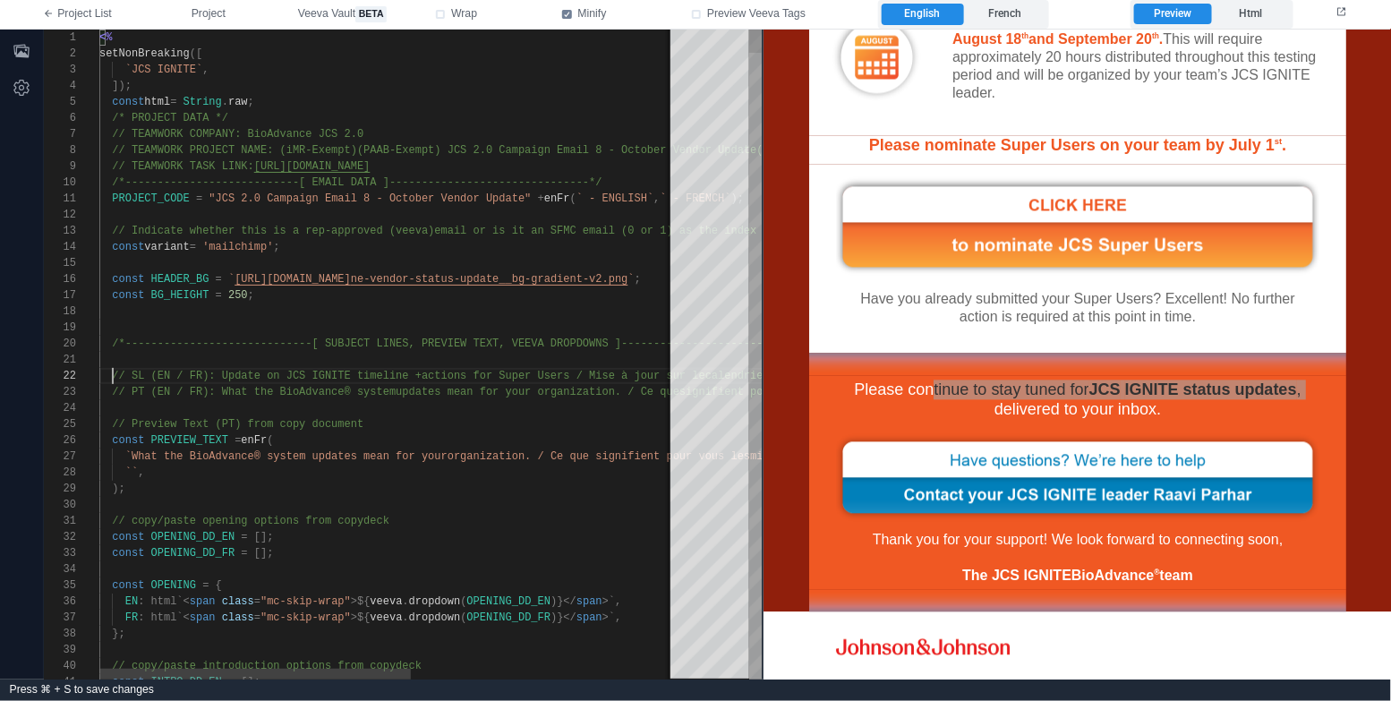
scroll to position [16, 13]
click at [224, 389] on span "// PT (EN / FR): What the BioAdvance® system" at bounding box center [254, 392] width 284 height 13
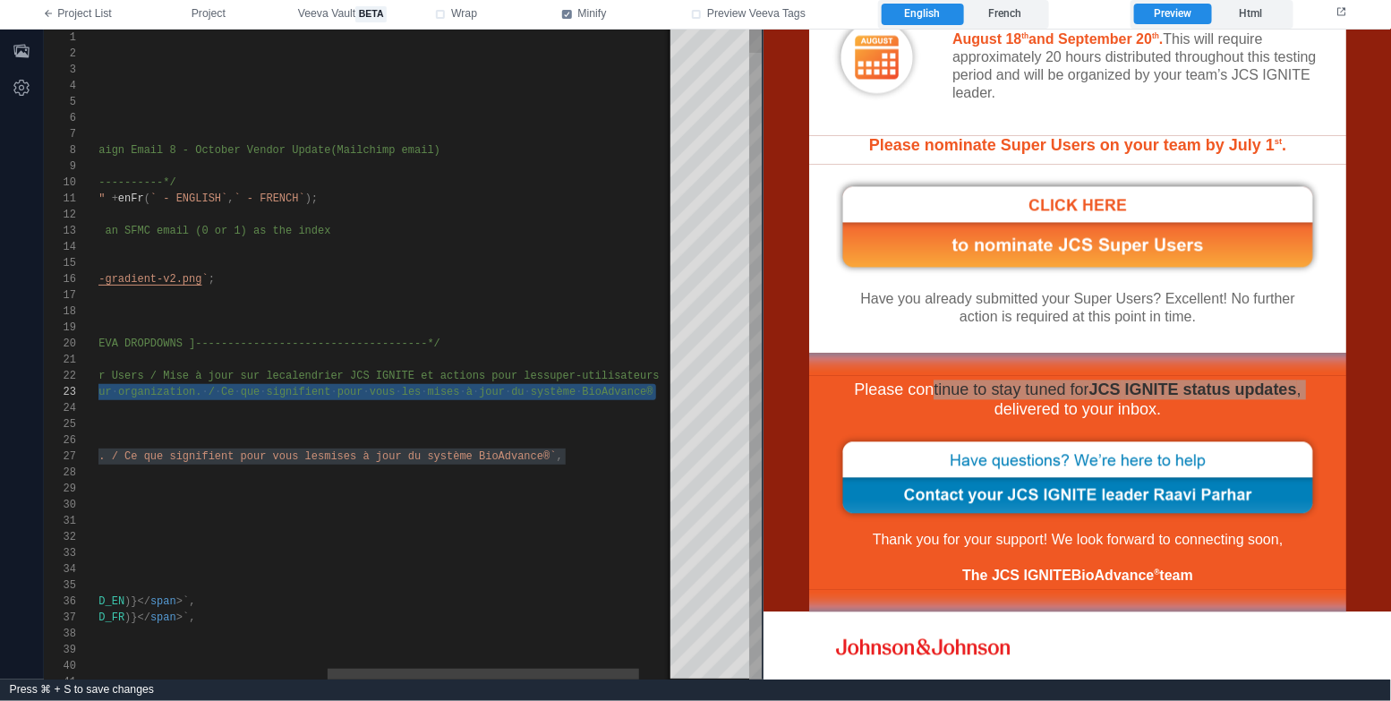
paste textarea "Editor content;Press Alt+F1 for Accessibility Options."
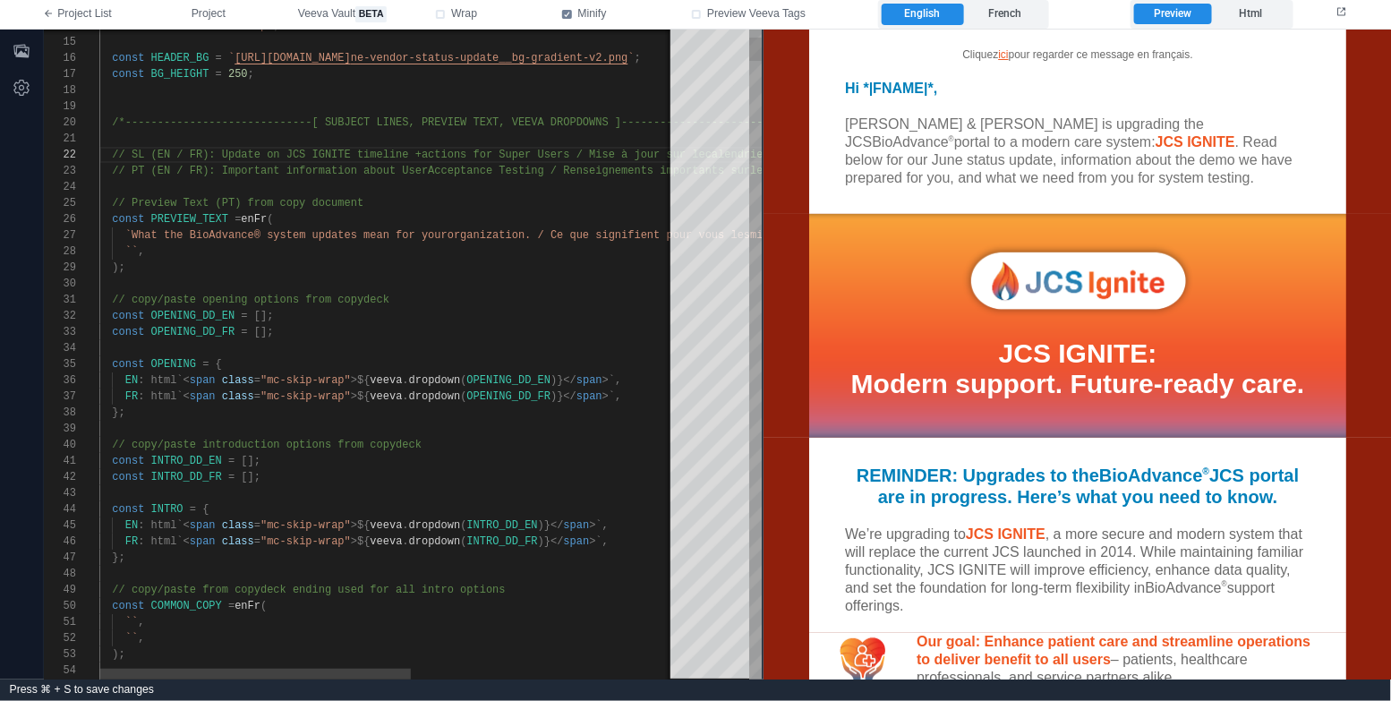
scroll to position [97, 26]
click at [162, 563] on div "};" at bounding box center [633, 558] width 1068 height 16
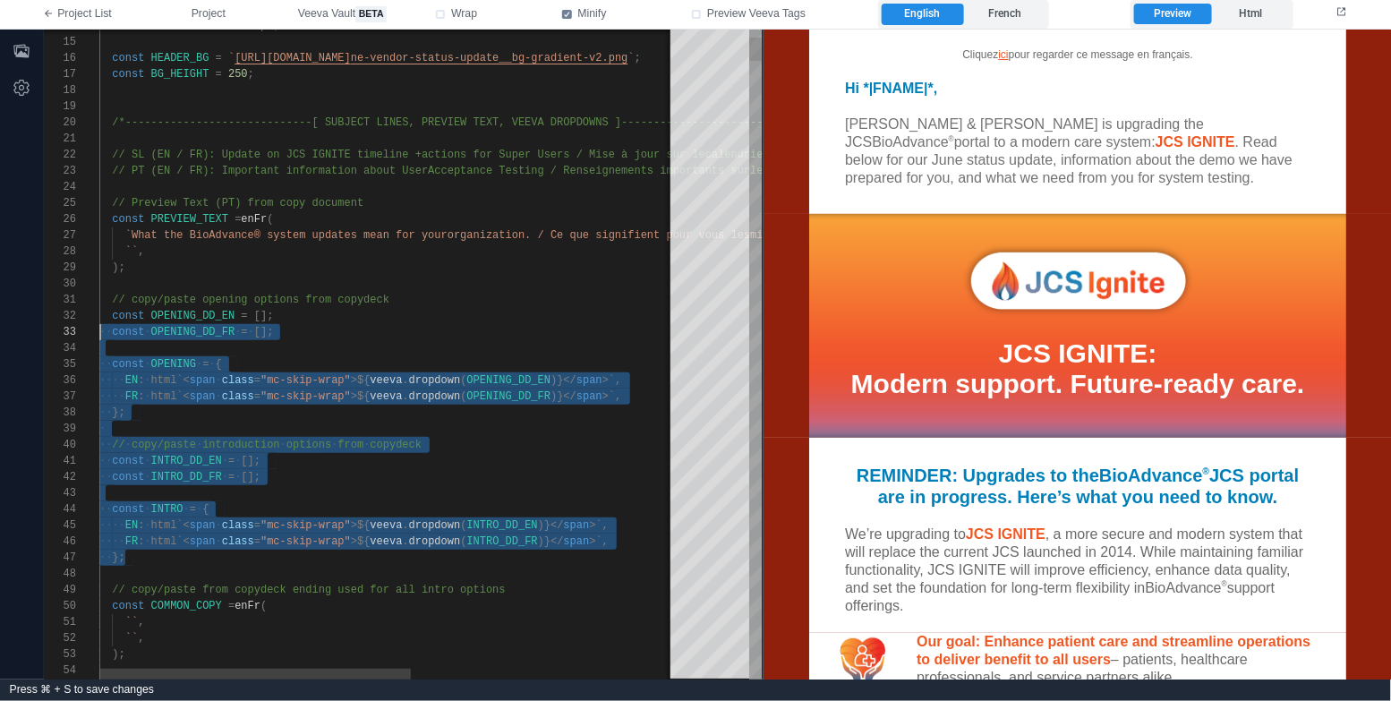
scroll to position [0, 0]
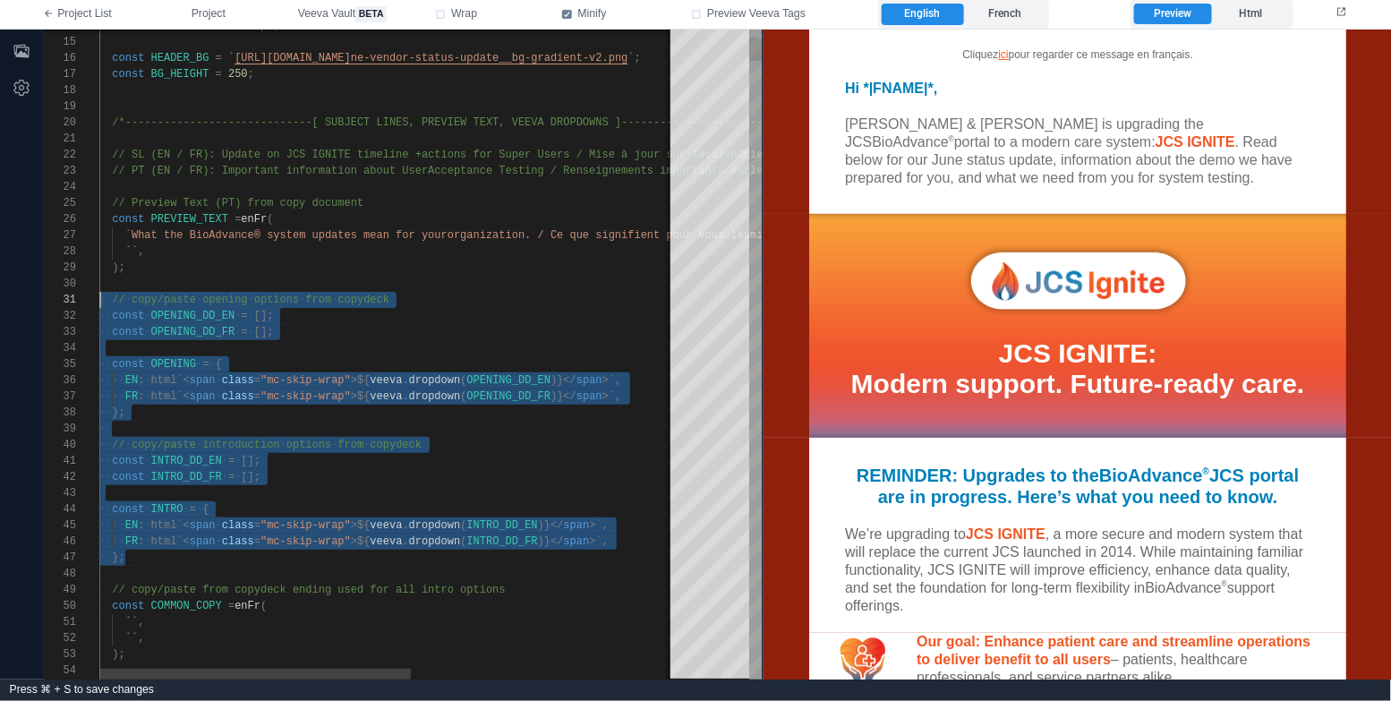
drag, startPoint x: 171, startPoint y: 561, endPoint x: 32, endPoint y: 293, distance: 302.3
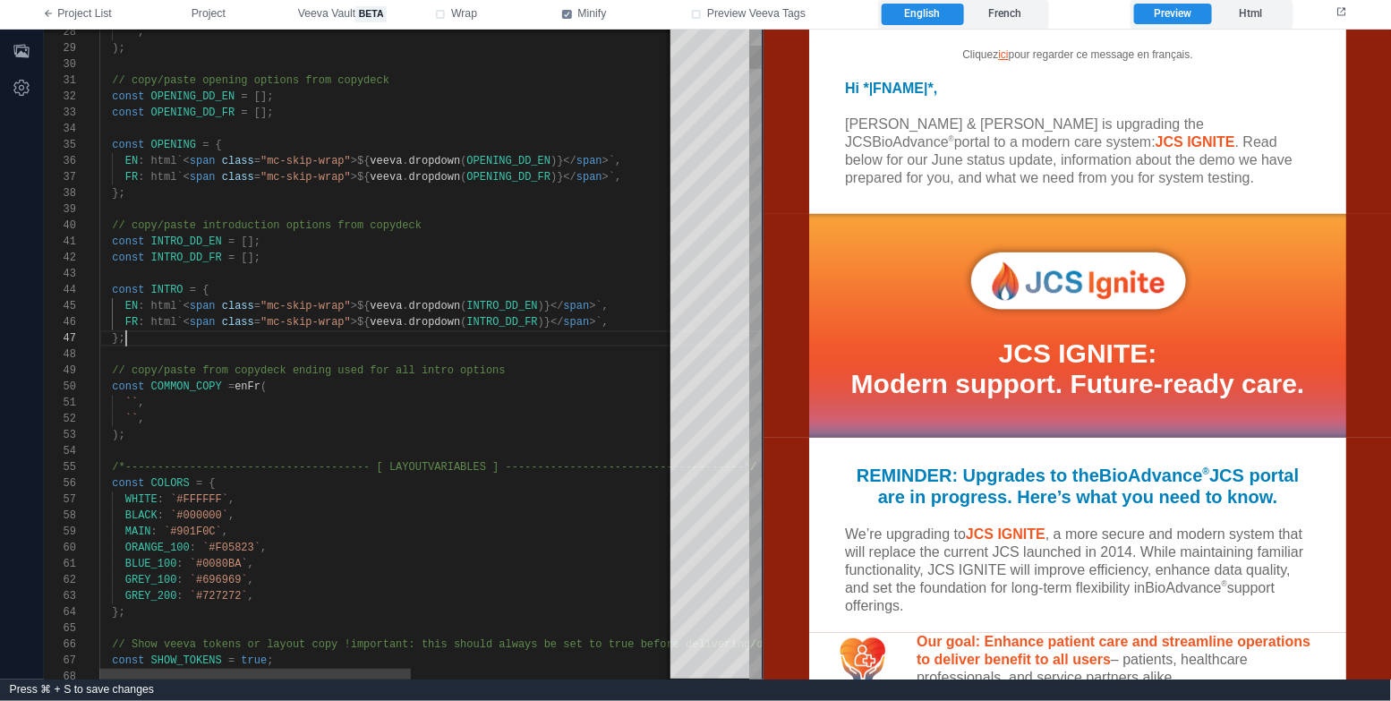
click at [341, 425] on div "`` ," at bounding box center [633, 419] width 1068 height 16
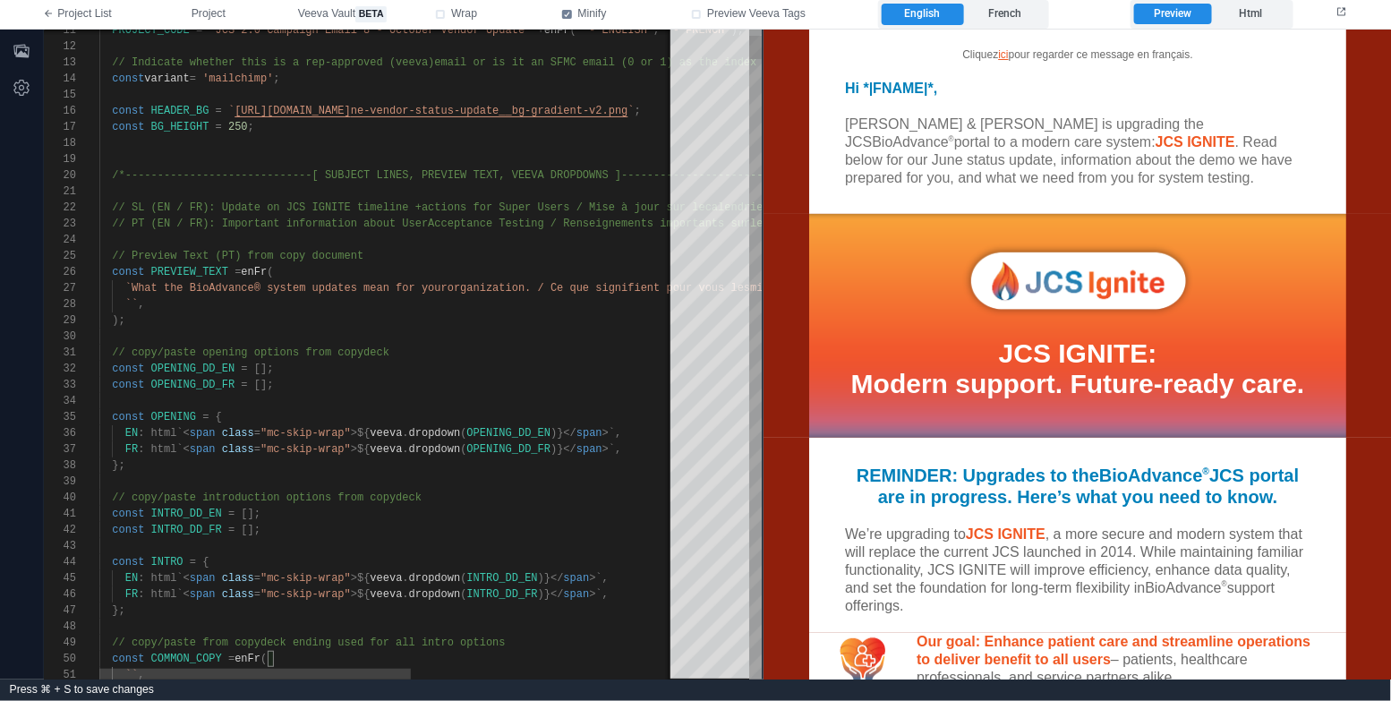
click at [584, 277] on div "const PREVIEW_TEXT = enFr (" at bounding box center [633, 272] width 1068 height 16
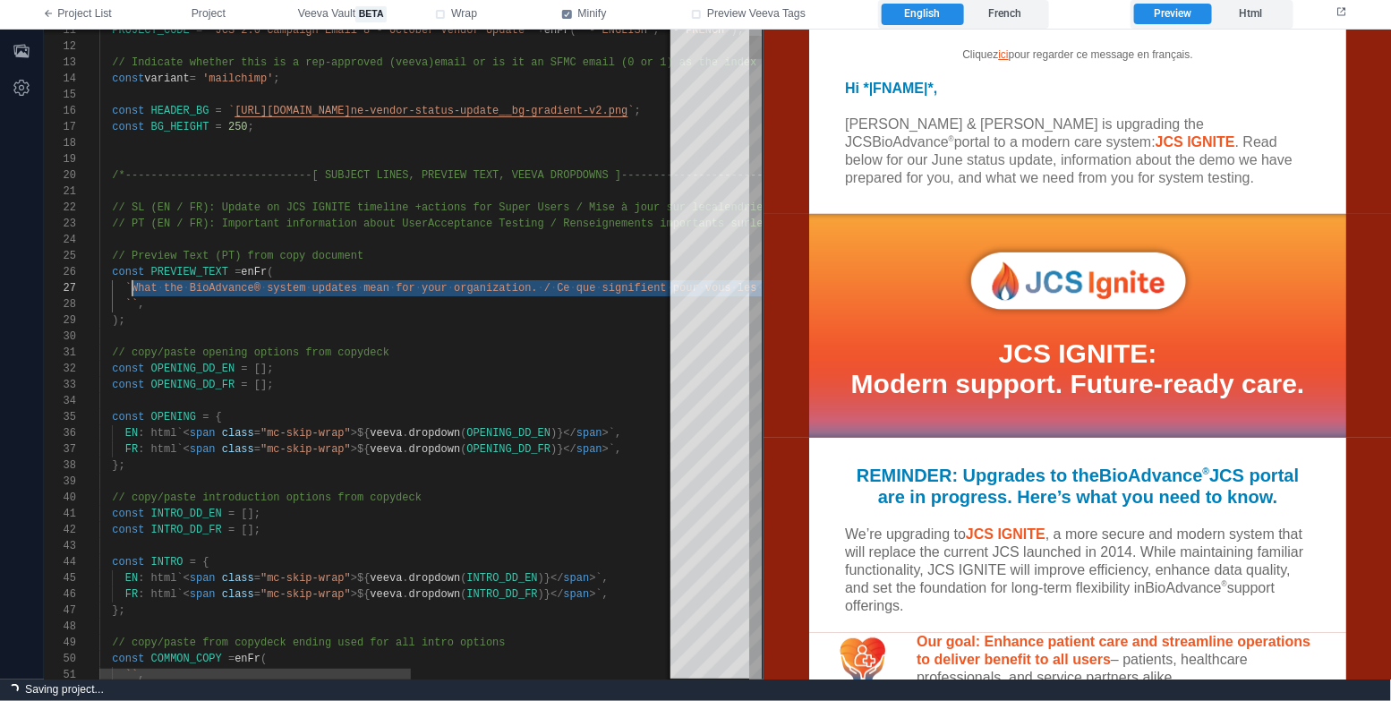
paste textarea "**********"
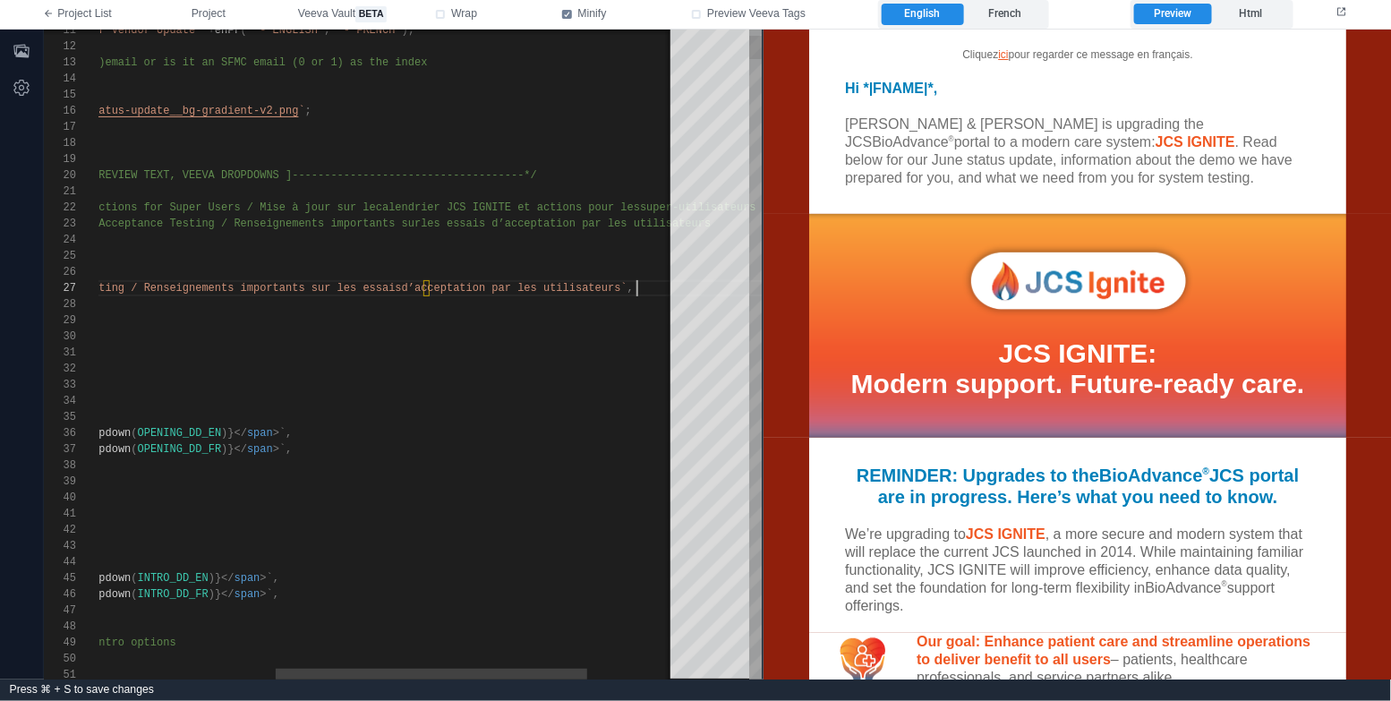
type textarea "**********"
